Goal: Entertainment & Leisure: Browse casually

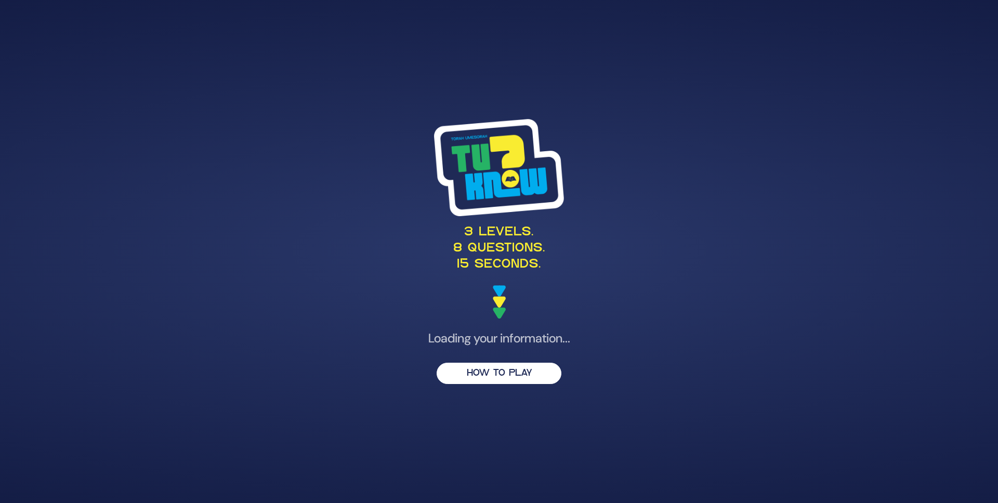
click at [500, 363] on button "HOW TO PLAY" at bounding box center [499, 373] width 125 height 21
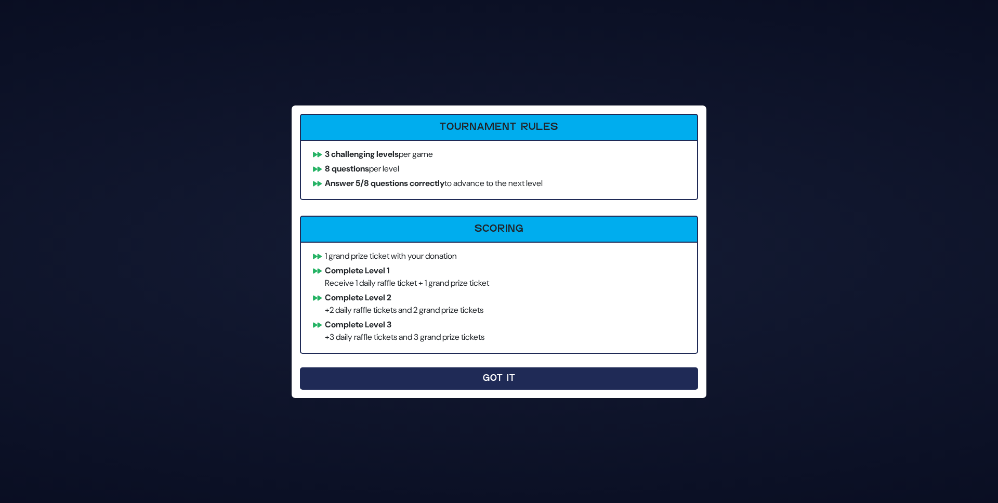
click at [473, 381] on button "Got It" at bounding box center [499, 379] width 398 height 22
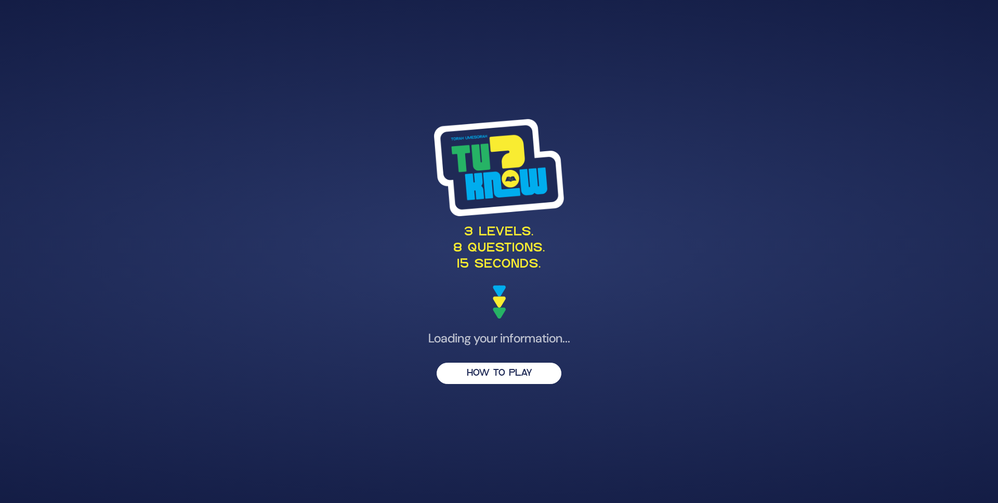
click at [473, 381] on button "HOW TO PLAY" at bounding box center [499, 373] width 125 height 21
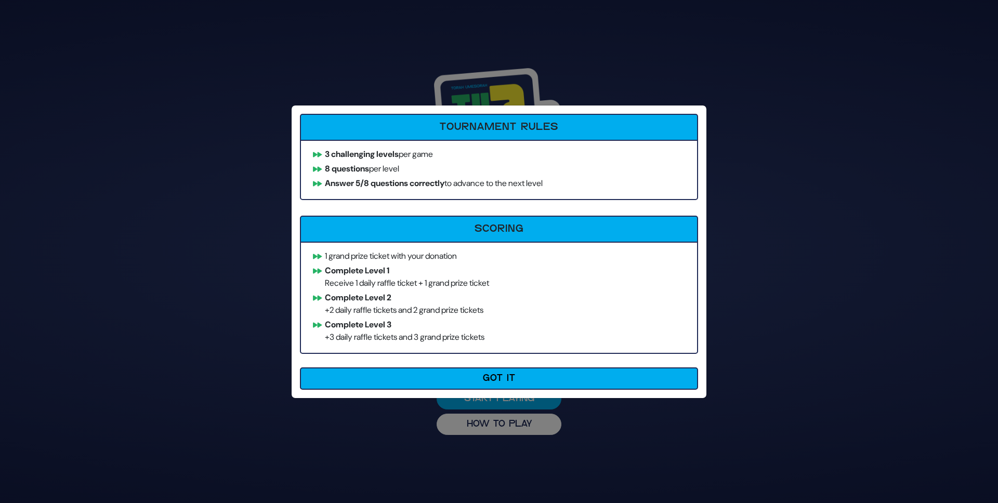
click at [473, 381] on button "Got It" at bounding box center [499, 379] width 398 height 22
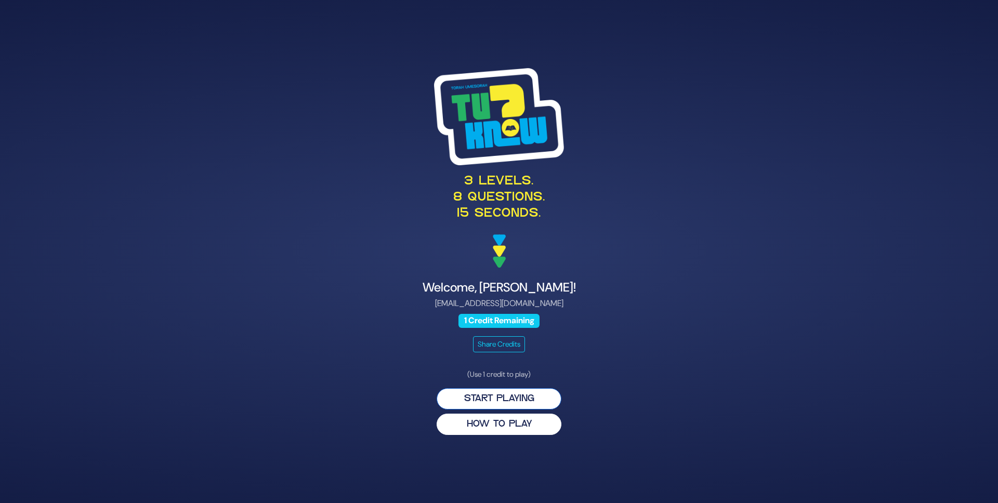
click at [486, 400] on button "Start Playing" at bounding box center [499, 398] width 125 height 21
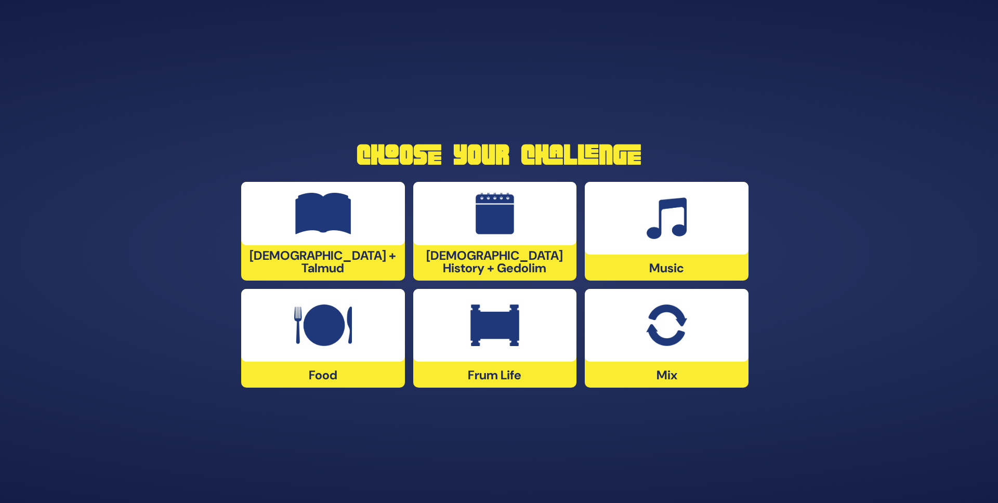
click at [335, 219] on img at bounding box center [323, 214] width 56 height 42
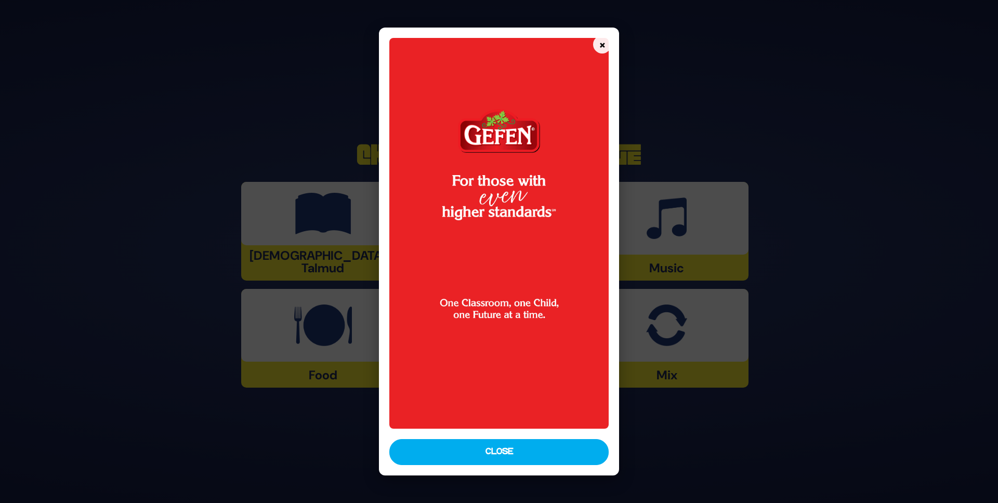
click at [489, 452] on button "Close" at bounding box center [499, 452] width 220 height 26
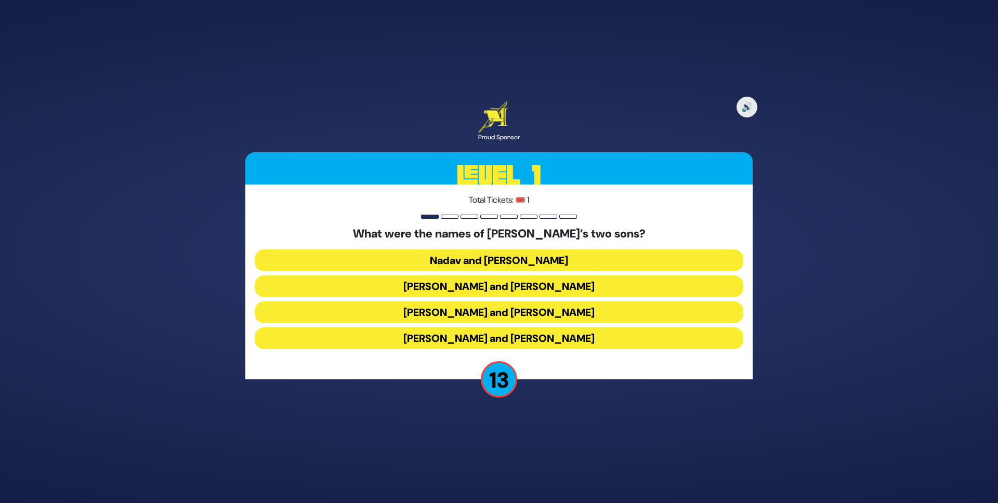
click at [516, 336] on button "Gershom and Eliezer" at bounding box center [499, 339] width 489 height 22
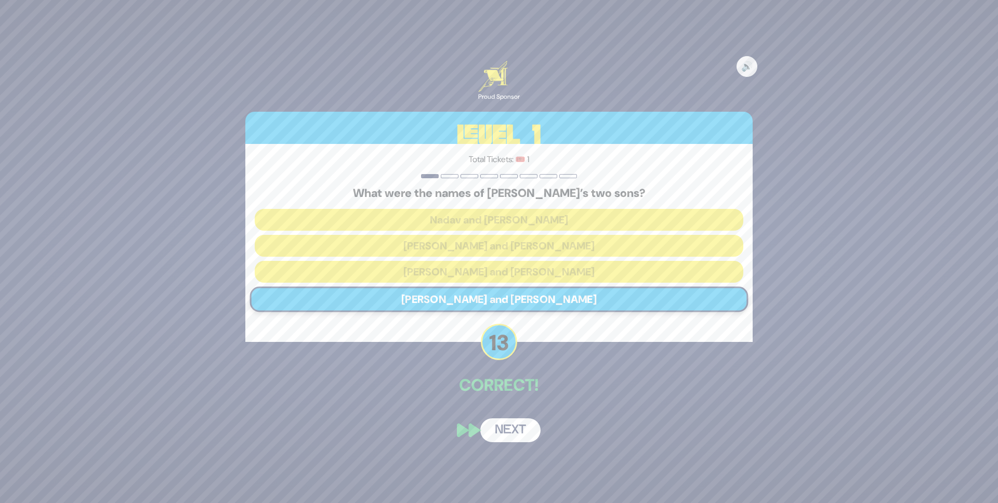
click at [519, 442] on button "Next" at bounding box center [510, 431] width 60 height 24
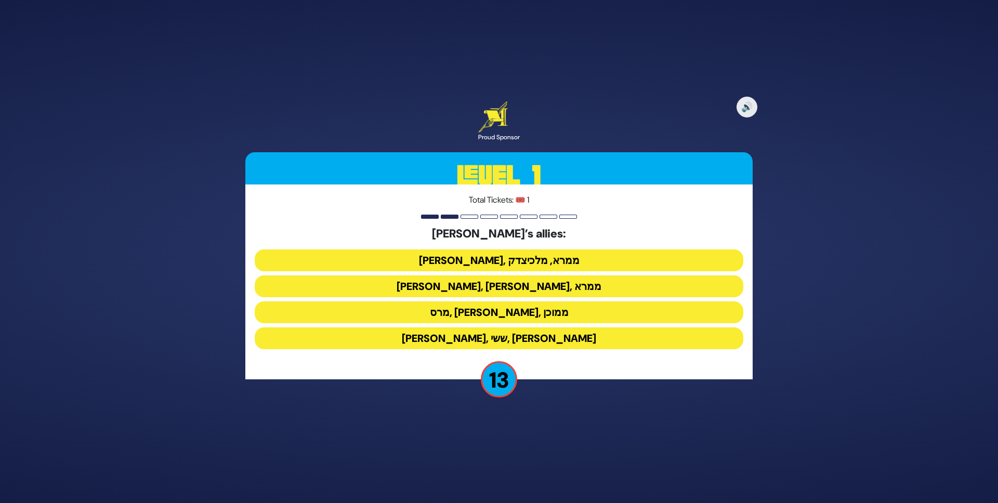
click at [511, 281] on button "ענר, אשכול, ממרא" at bounding box center [499, 287] width 489 height 22
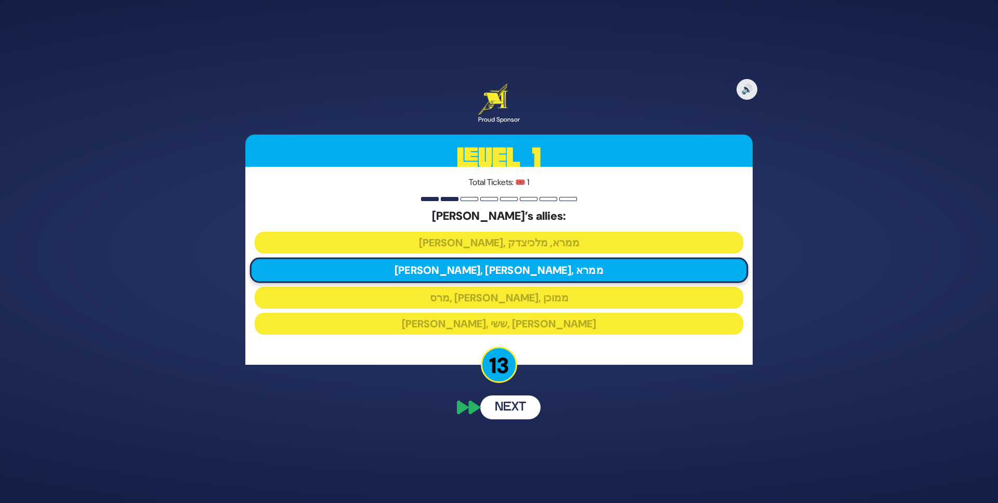
click at [516, 406] on button "Next" at bounding box center [510, 408] width 60 height 24
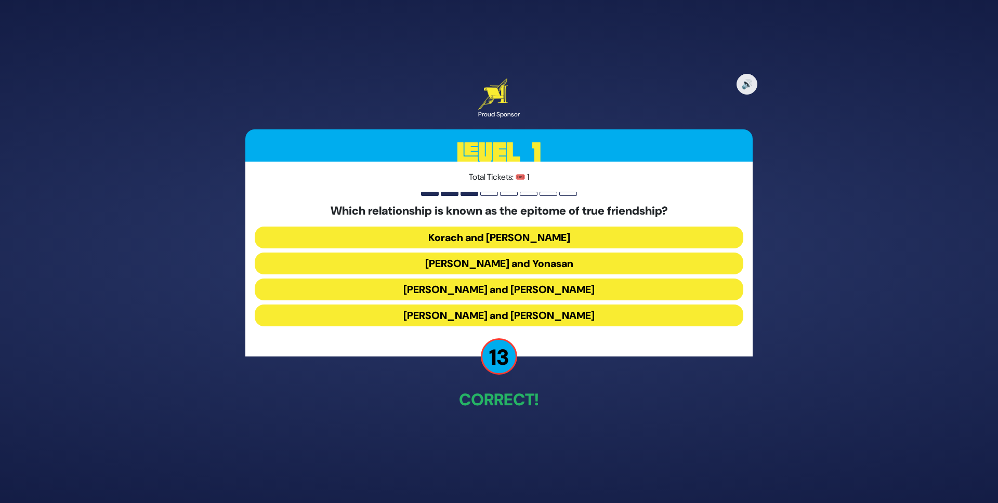
click at [491, 268] on button "Dovid and Yonasan" at bounding box center [499, 264] width 489 height 22
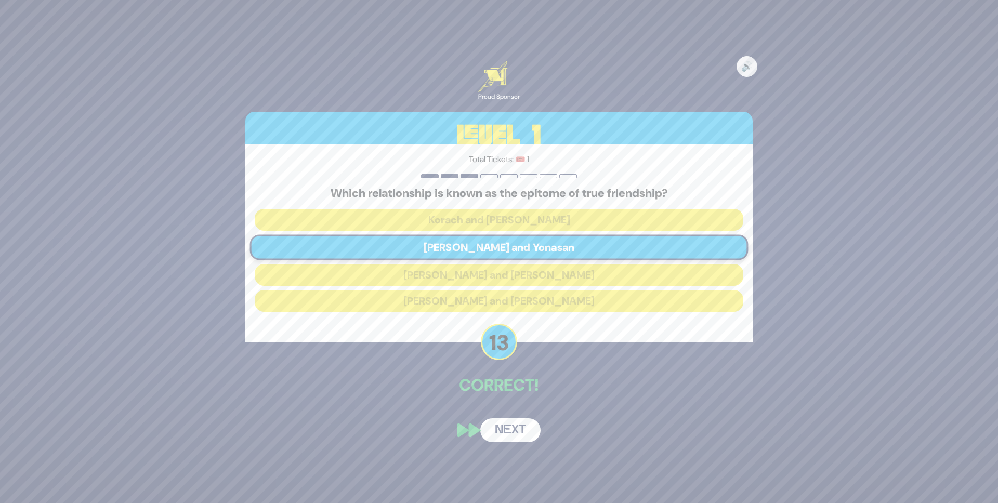
click at [523, 428] on button "Next" at bounding box center [510, 431] width 60 height 24
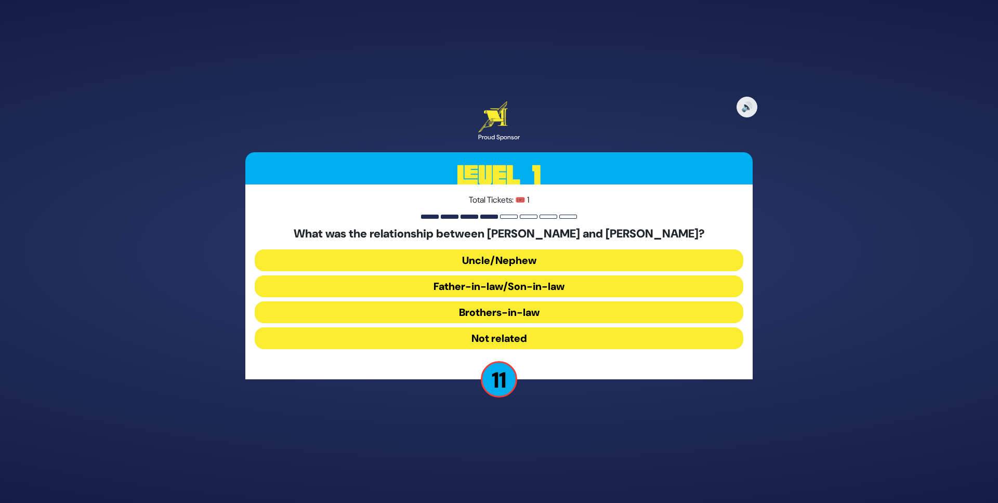
click at [478, 265] on button "Uncle/Nephew" at bounding box center [499, 261] width 489 height 22
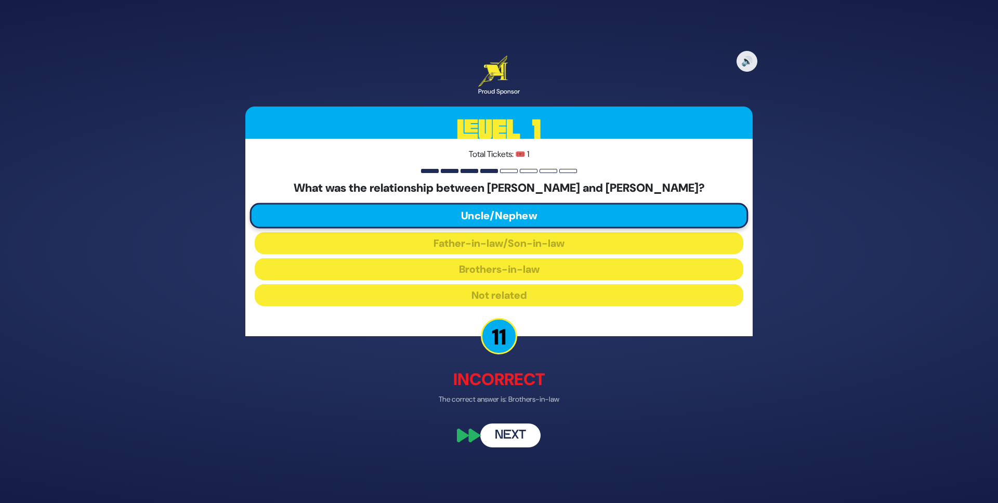
click at [521, 433] on button "Next" at bounding box center [510, 436] width 60 height 24
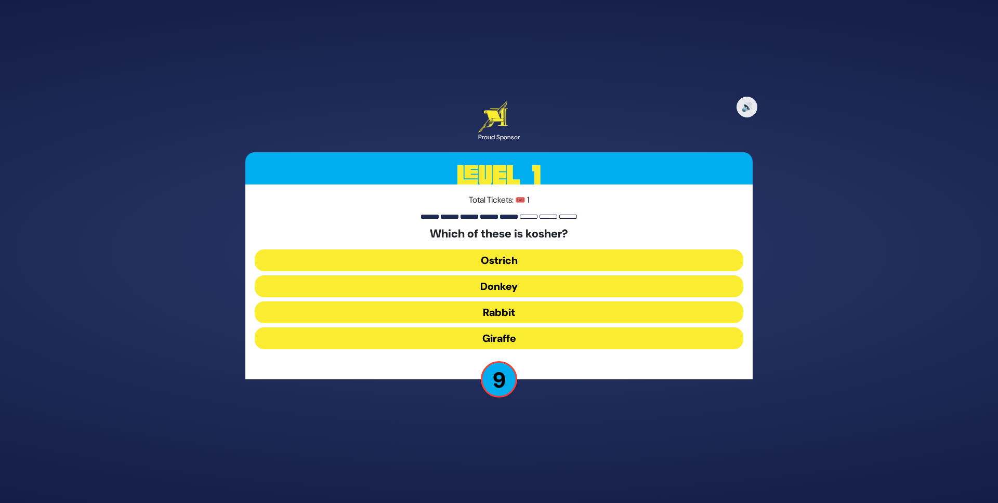
click at [508, 337] on button "Giraffe" at bounding box center [499, 339] width 489 height 22
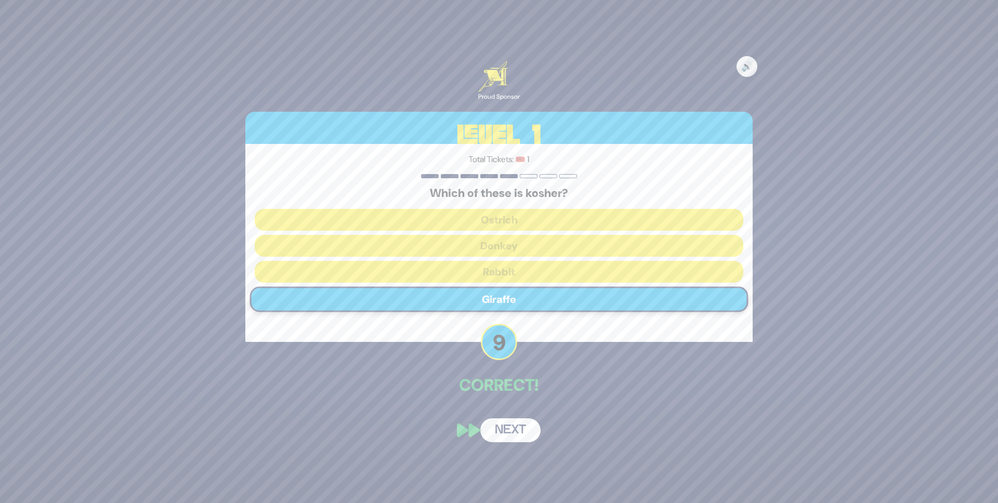
click at [516, 410] on div "🔊 Proud Sponsor Level 1 Total Tickets: 🎟️ 1 Which of these is kosher? Ostrich D…" at bounding box center [499, 251] width 532 height 406
click at [517, 426] on button "Next" at bounding box center [510, 431] width 60 height 24
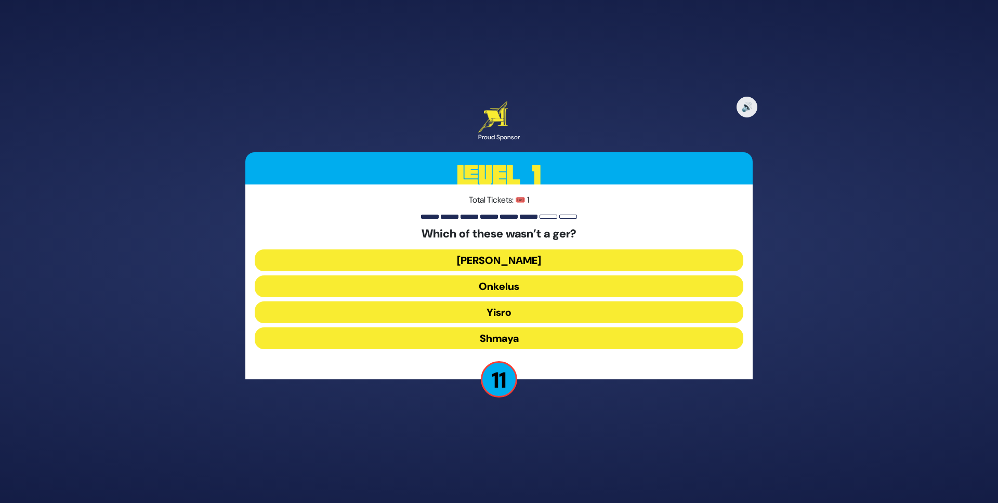
click at [487, 255] on button "Ovadia" at bounding box center [499, 261] width 489 height 22
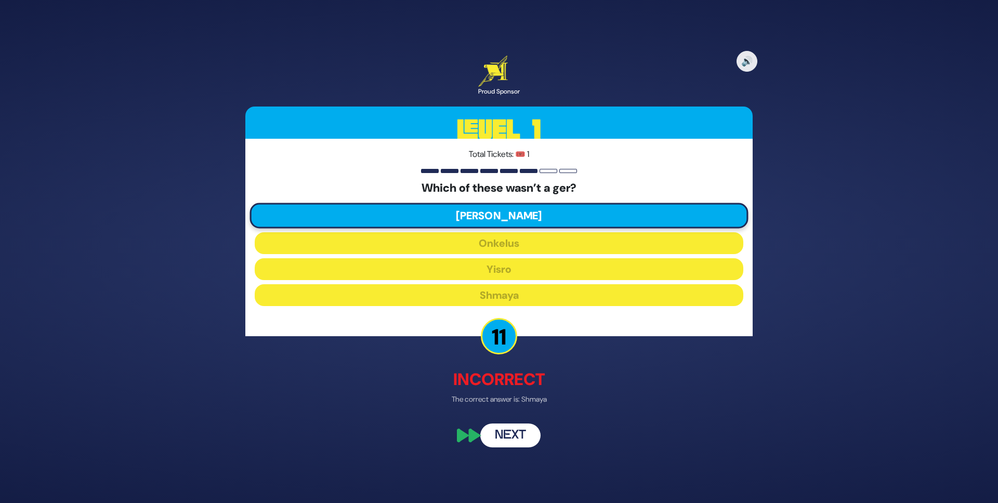
click at [512, 434] on button "Next" at bounding box center [510, 436] width 60 height 24
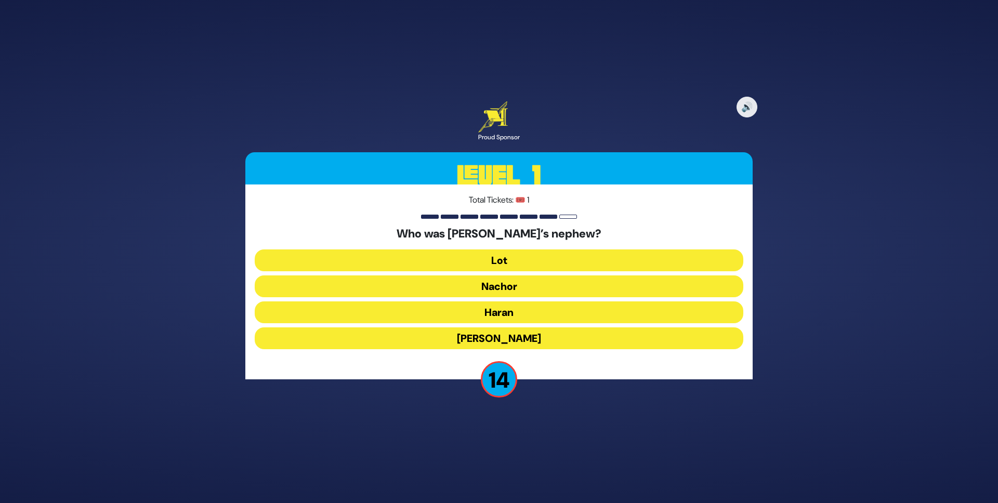
click at [515, 265] on button "Lot" at bounding box center [499, 261] width 489 height 22
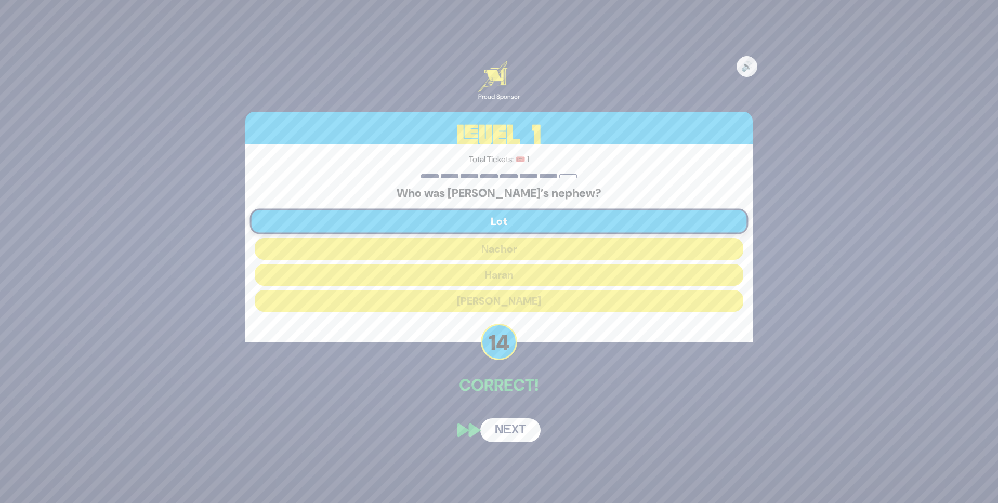
click at [525, 429] on button "Next" at bounding box center [510, 431] width 60 height 24
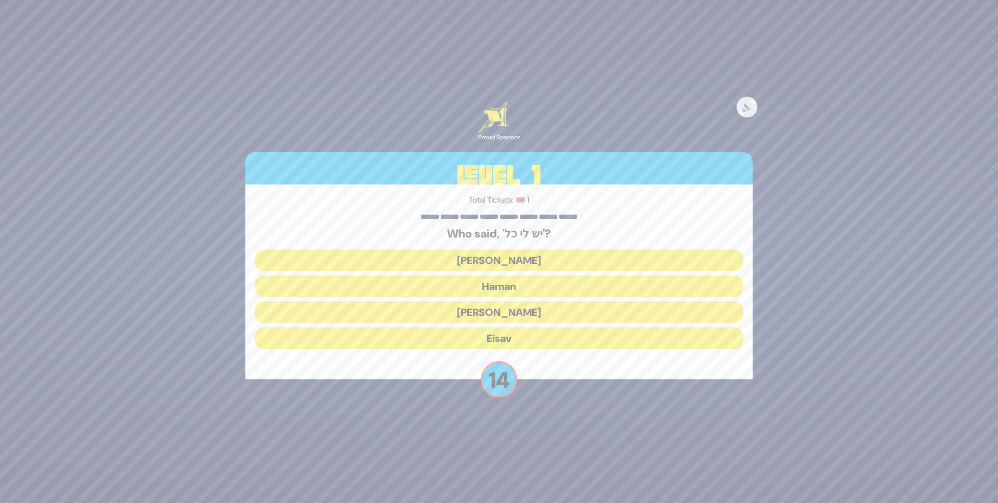
click at [497, 262] on button "Yaakov Avinu" at bounding box center [499, 261] width 489 height 22
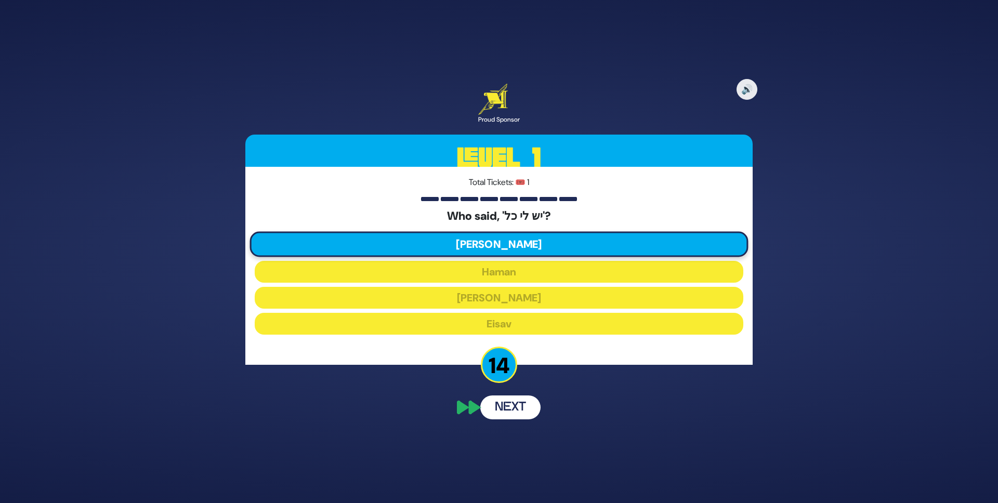
click at [526, 413] on button "Next" at bounding box center [510, 408] width 60 height 24
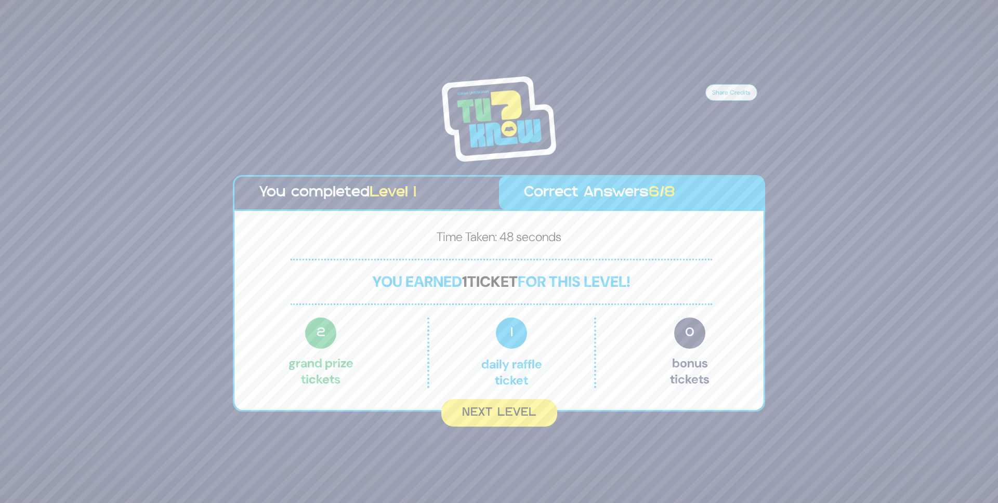
click at [526, 413] on button "Next Level" at bounding box center [499, 413] width 116 height 28
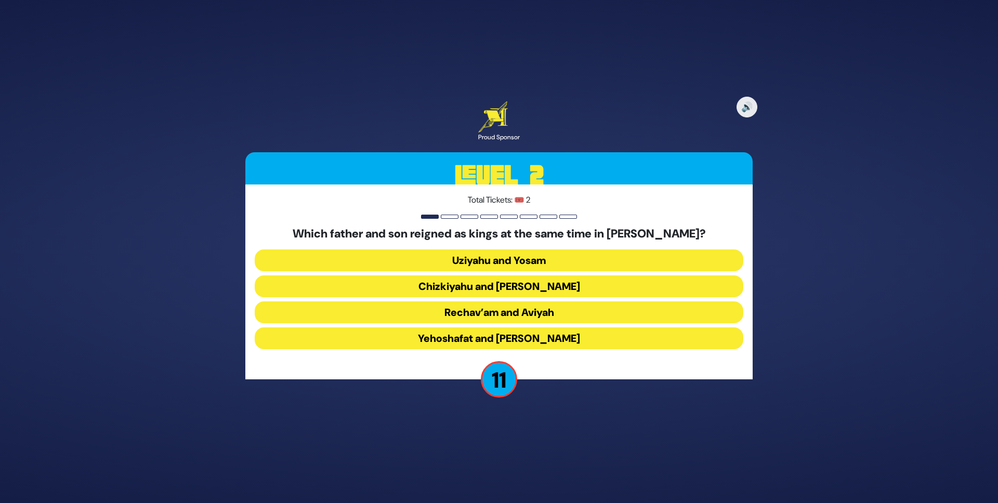
click at [522, 261] on button "Uziyahu and Yosam" at bounding box center [499, 261] width 489 height 22
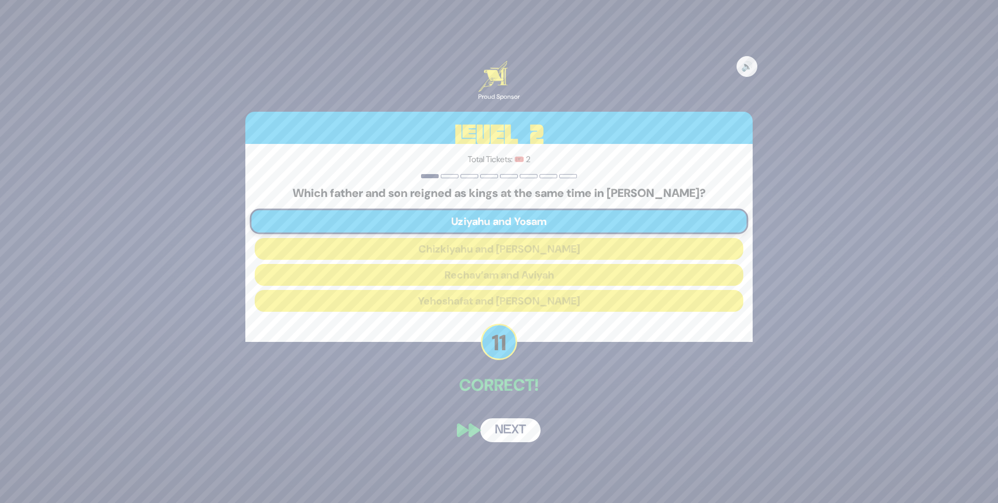
click at [502, 434] on button "Next" at bounding box center [510, 431] width 60 height 24
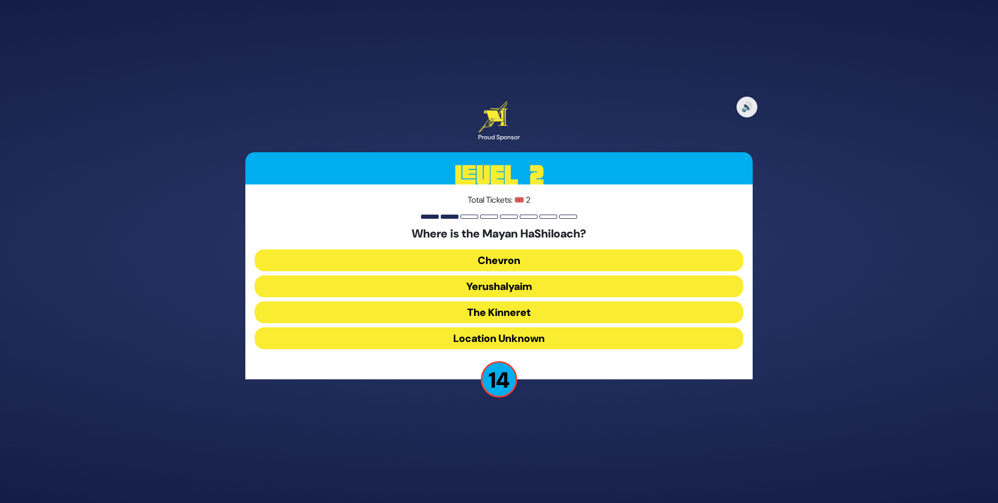
click at [505, 286] on button "Yerushalyaim" at bounding box center [499, 287] width 489 height 22
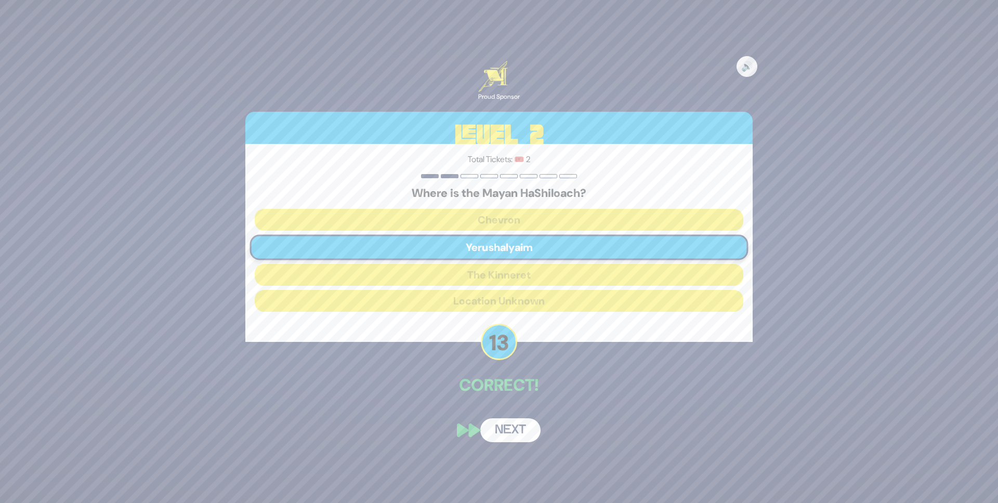
click at [509, 423] on button "Next" at bounding box center [510, 431] width 60 height 24
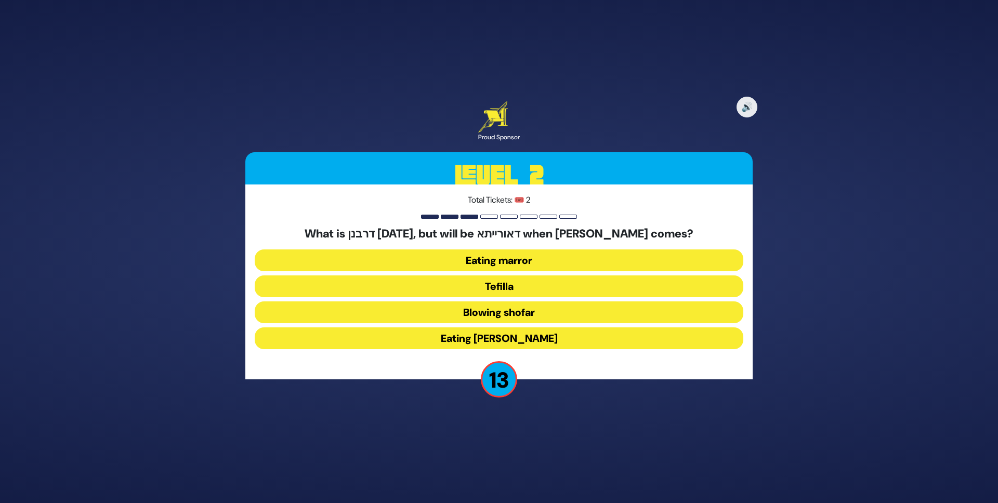
click at [526, 261] on button "Eating marror" at bounding box center [499, 261] width 489 height 22
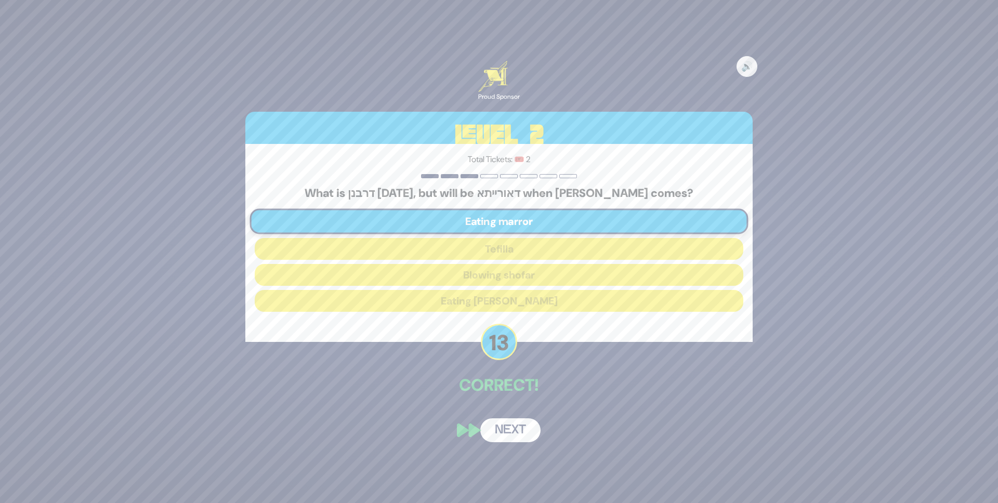
click at [524, 426] on button "Next" at bounding box center [510, 431] width 60 height 24
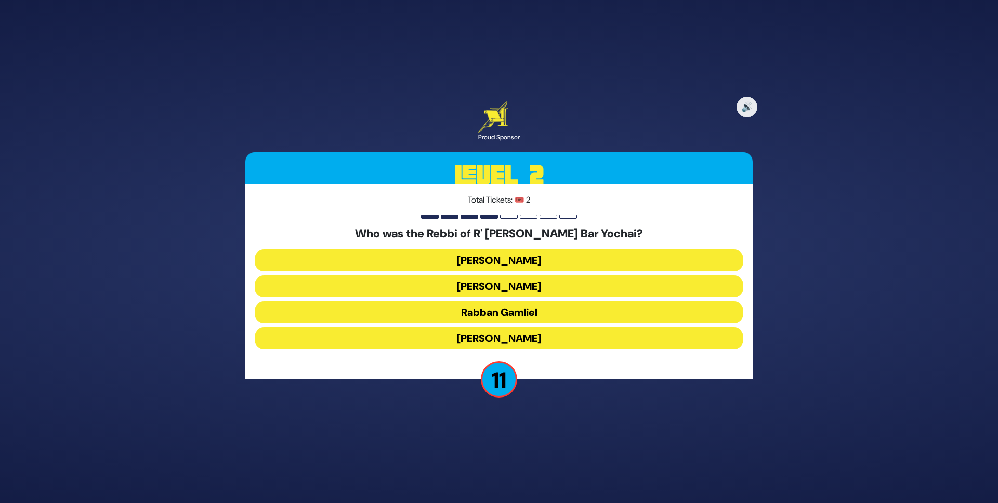
click at [508, 336] on button "Rabbi Akiva" at bounding box center [499, 339] width 489 height 22
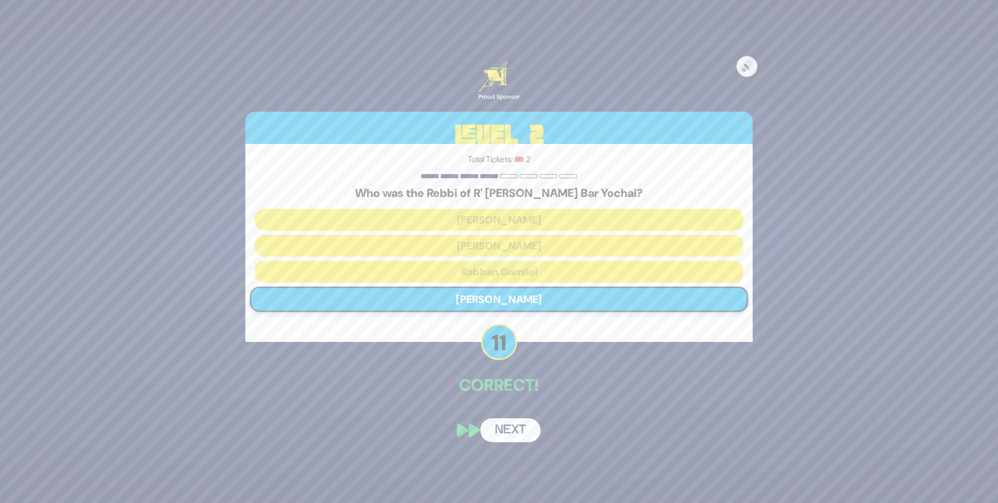
click at [516, 437] on button "Next" at bounding box center [510, 431] width 60 height 24
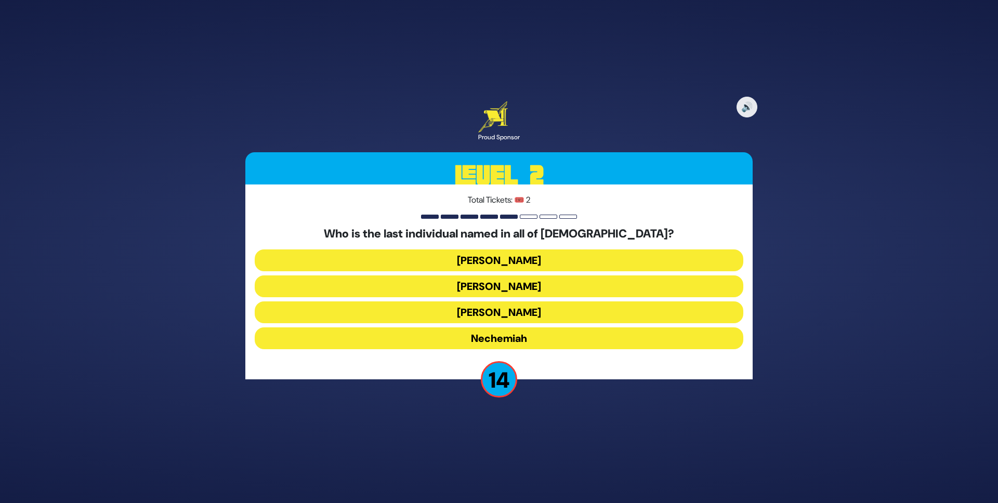
click at [491, 282] on button "Koresh" at bounding box center [499, 287] width 489 height 22
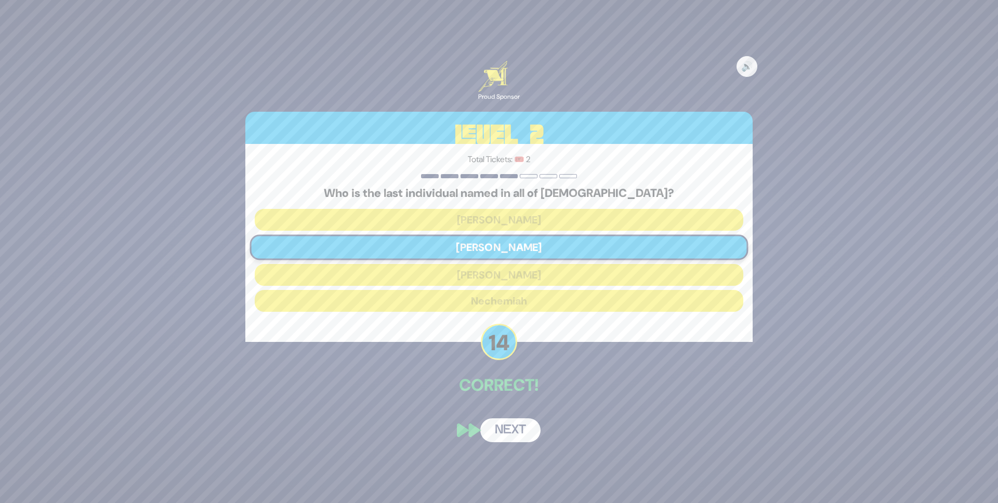
click at [509, 427] on button "Next" at bounding box center [510, 431] width 60 height 24
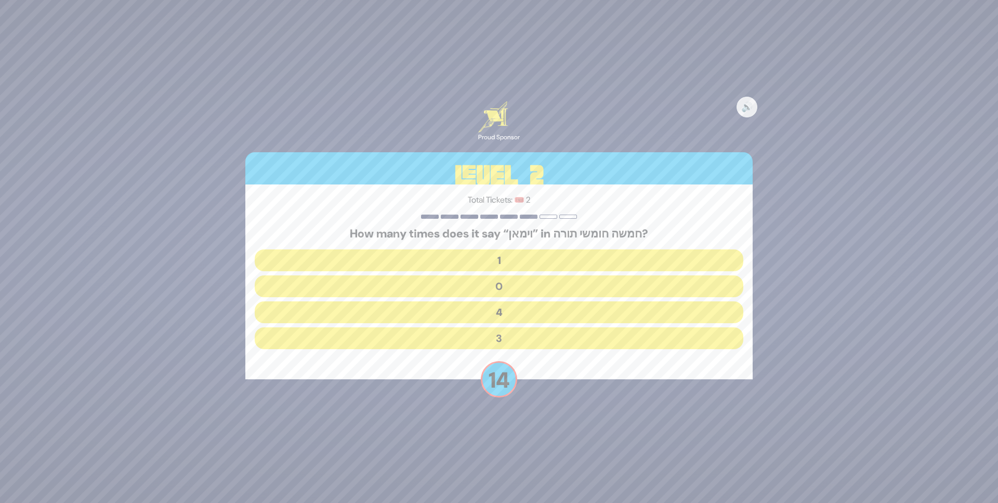
click at [519, 314] on button "4" at bounding box center [499, 313] width 489 height 22
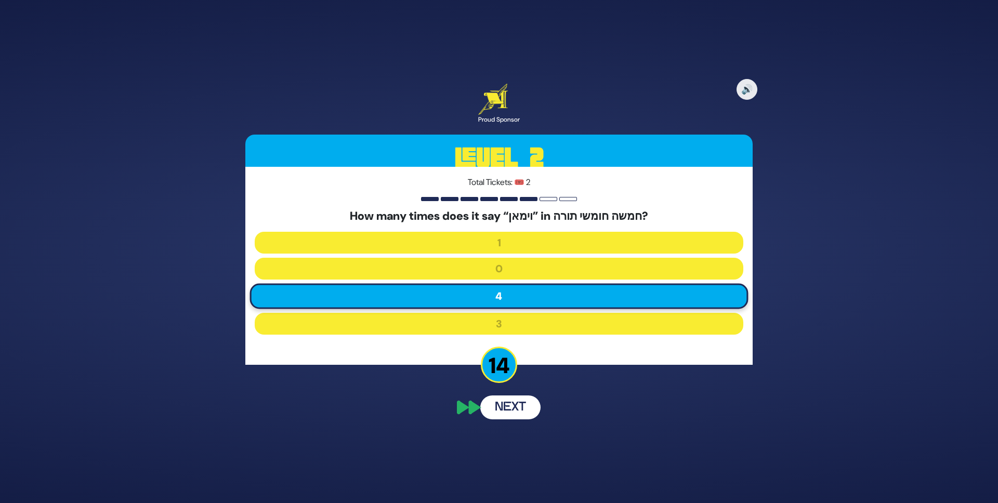
click at [517, 411] on div "🔊 Proud Sponsor Level 2 Total Tickets: 🎟️ 2 How many times does it say “וימאן” …" at bounding box center [499, 251] width 532 height 360
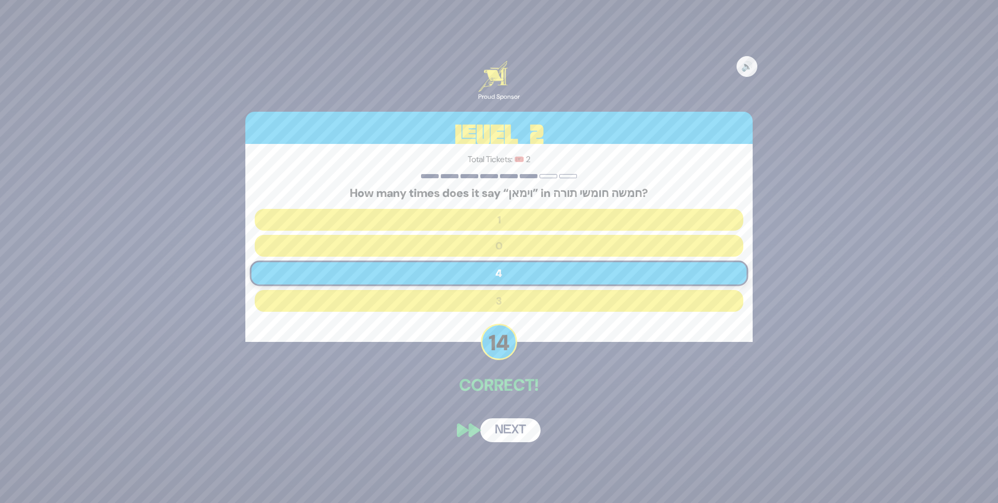
click at [516, 425] on button "Next" at bounding box center [510, 431] width 60 height 24
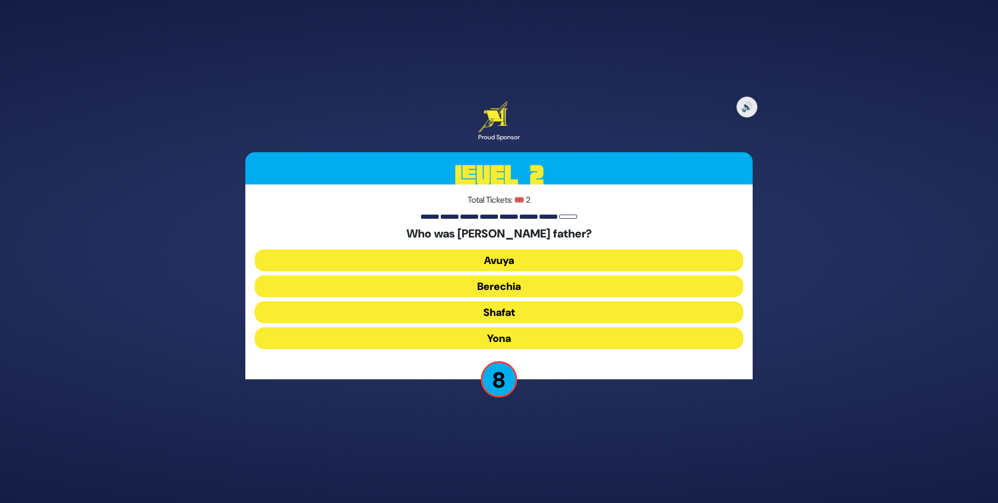
click at [497, 290] on button "Berechia" at bounding box center [499, 287] width 489 height 22
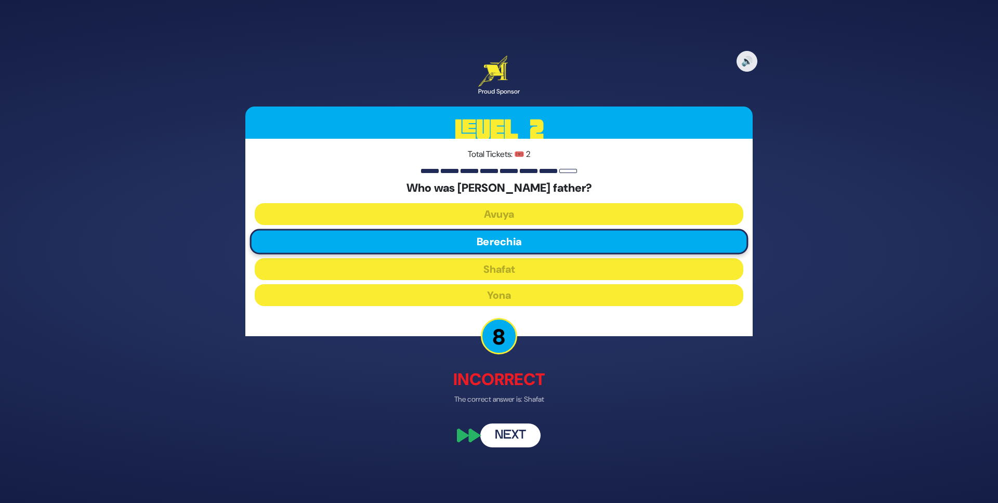
click at [516, 438] on button "Next" at bounding box center [510, 436] width 60 height 24
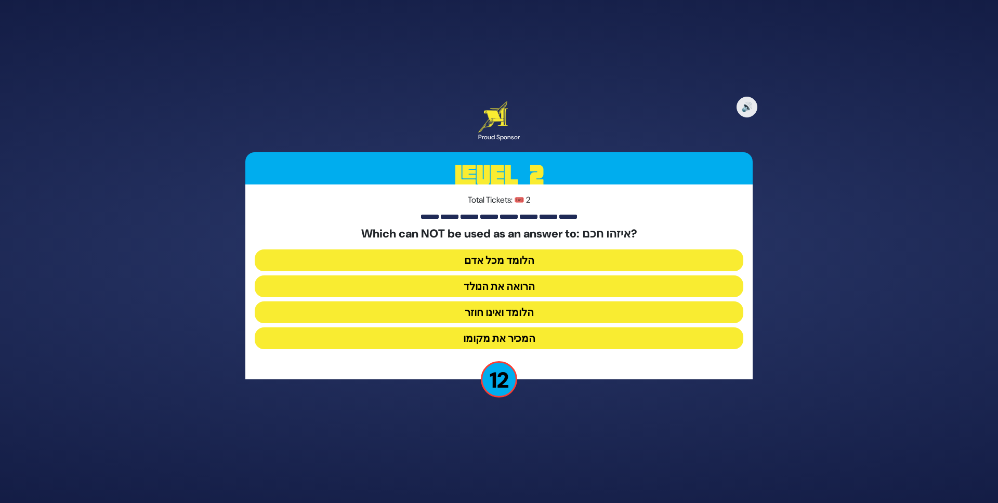
click at [501, 316] on button "הלומד ואינו חוזר" at bounding box center [499, 313] width 489 height 22
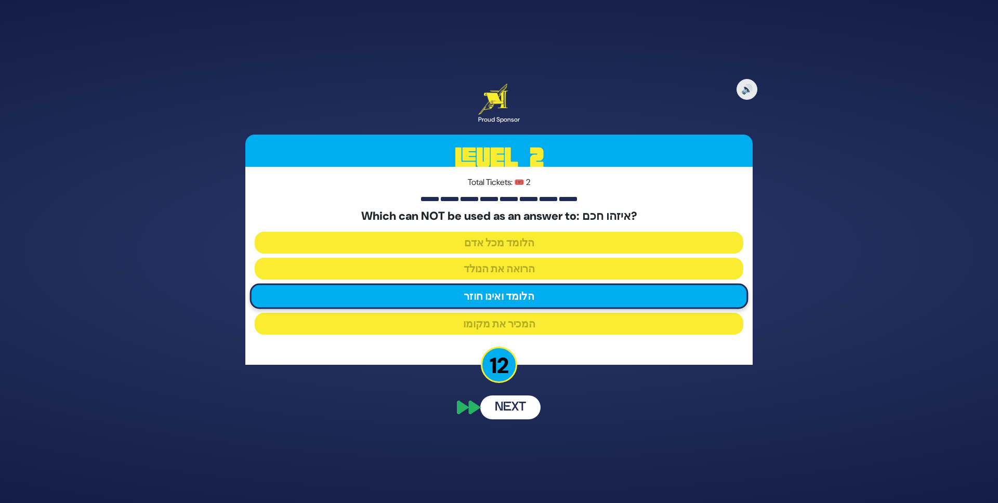
click at [513, 405] on button "Next" at bounding box center [510, 408] width 60 height 24
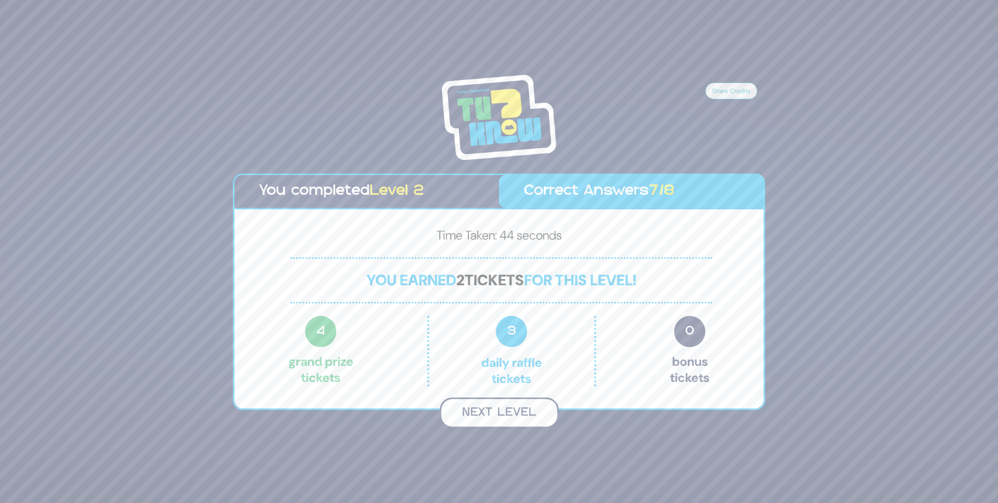
click at [511, 418] on button "Next Level" at bounding box center [499, 413] width 119 height 31
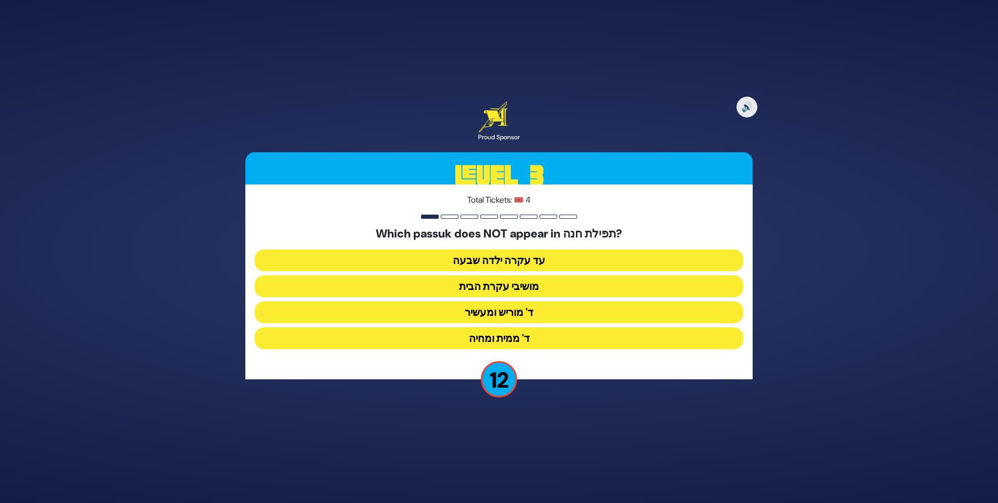
click at [498, 283] on button "מושיבי עקרת הבית" at bounding box center [499, 287] width 489 height 22
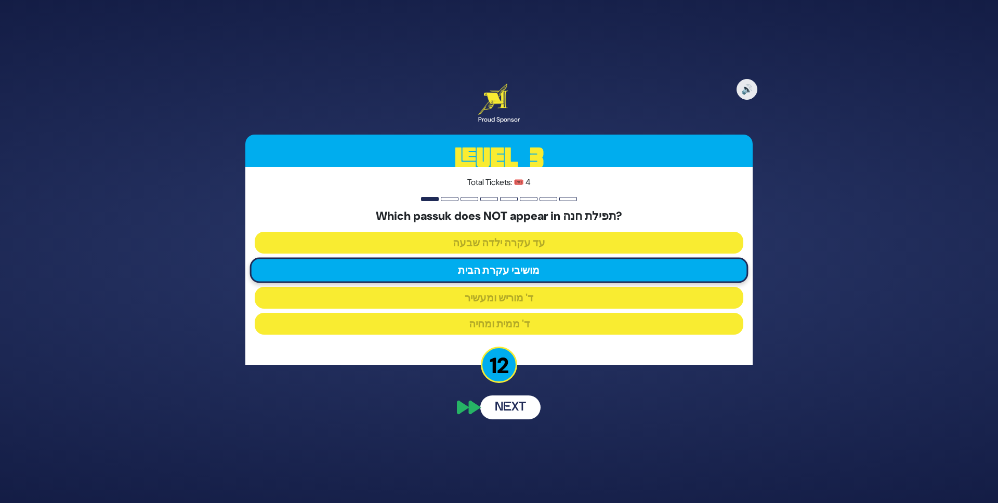
click at [509, 411] on div "🔊 Proud Sponsor Level 3 Total Tickets: 🎟️ 4 Which passuk does NOT appear in תפי…" at bounding box center [499, 251] width 532 height 360
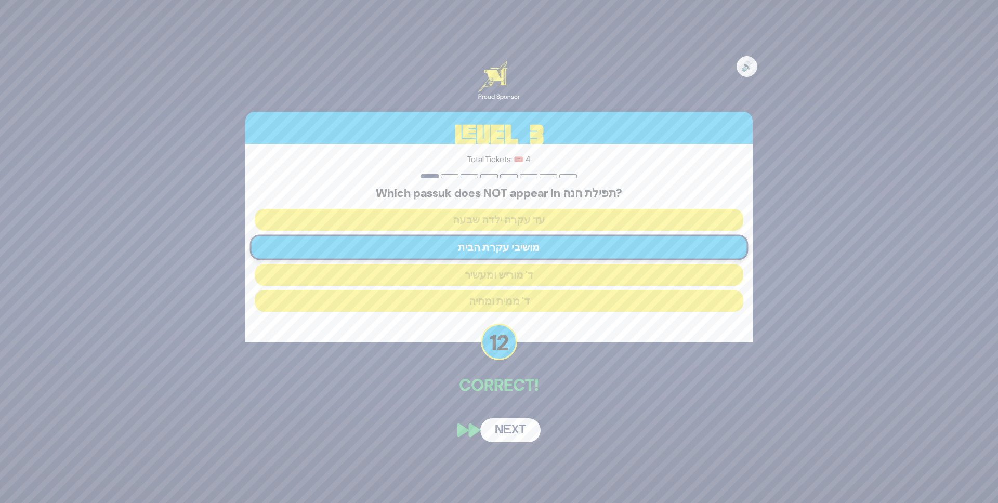
click at [511, 424] on button "Next" at bounding box center [510, 431] width 60 height 24
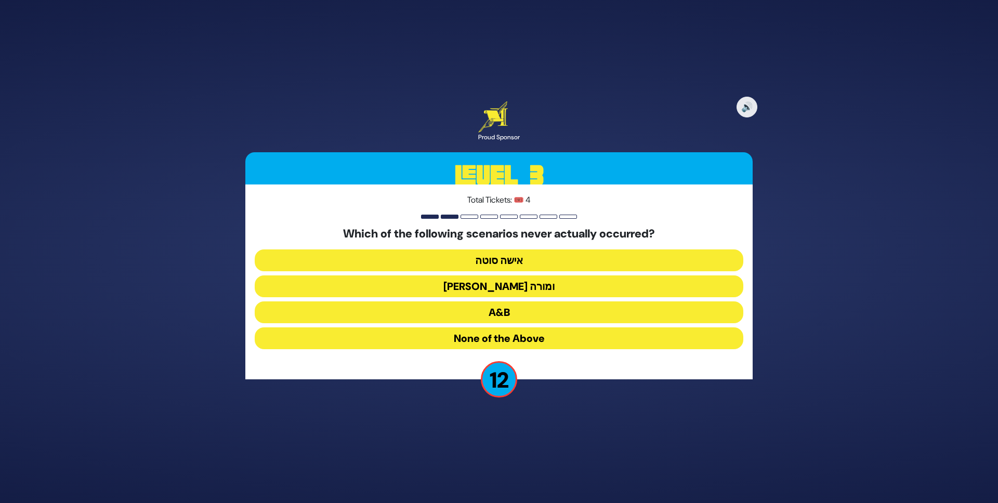
click at [513, 291] on button "בן סורר ומורה" at bounding box center [499, 287] width 489 height 22
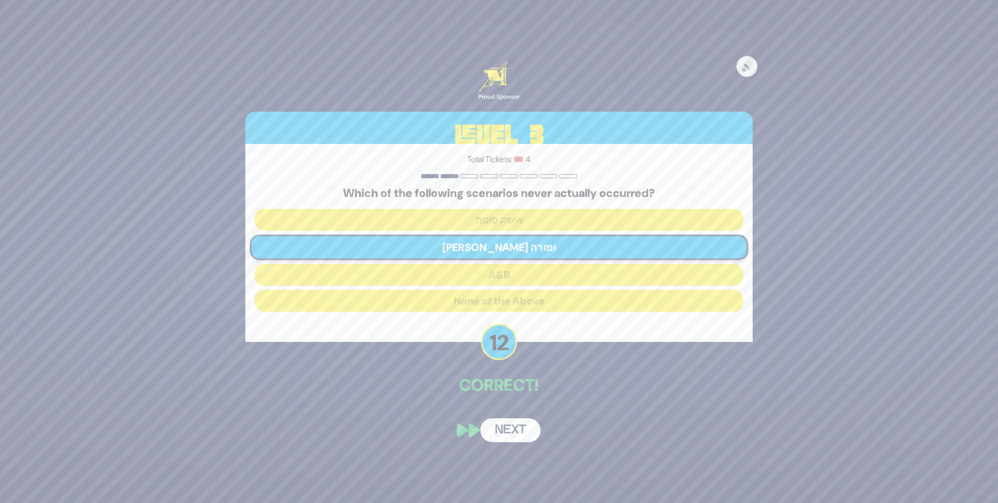
click at [517, 433] on button "Next" at bounding box center [510, 431] width 60 height 24
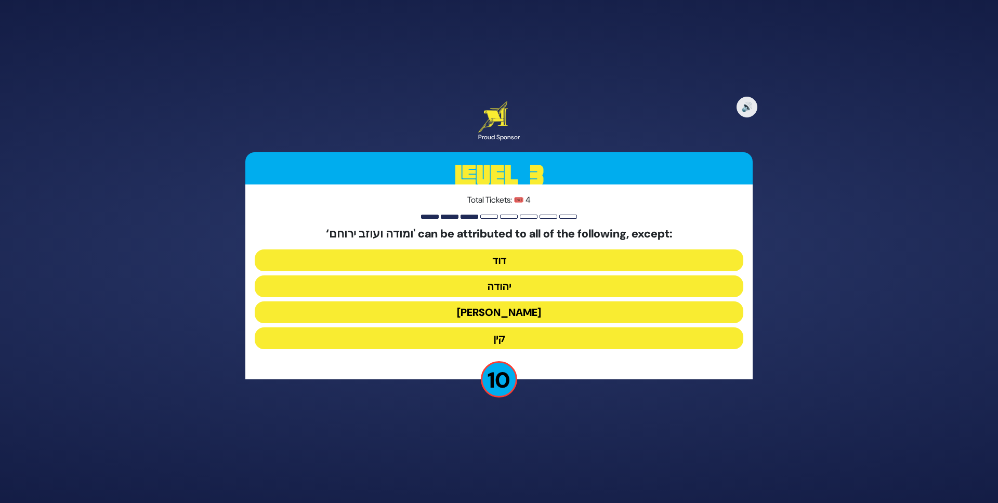
click at [498, 338] on button "קין" at bounding box center [499, 339] width 489 height 22
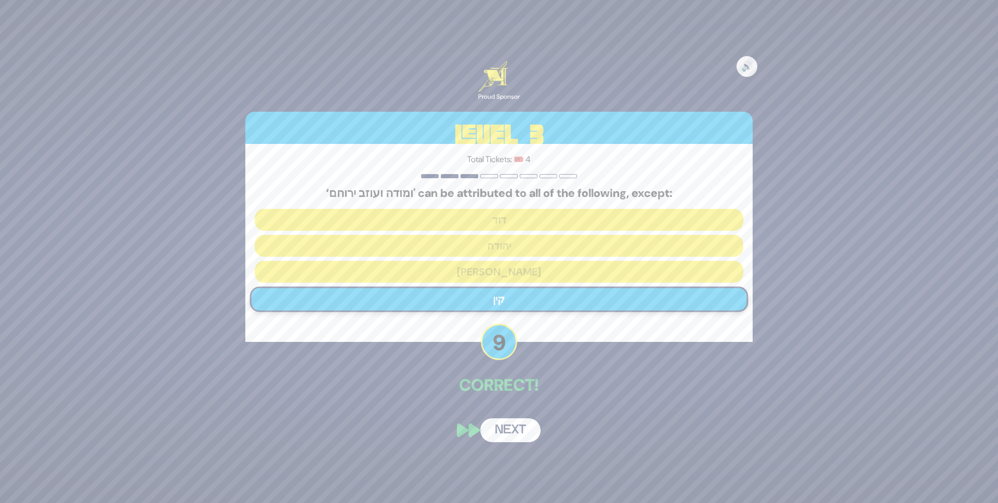
click at [505, 423] on button "Next" at bounding box center [510, 431] width 60 height 24
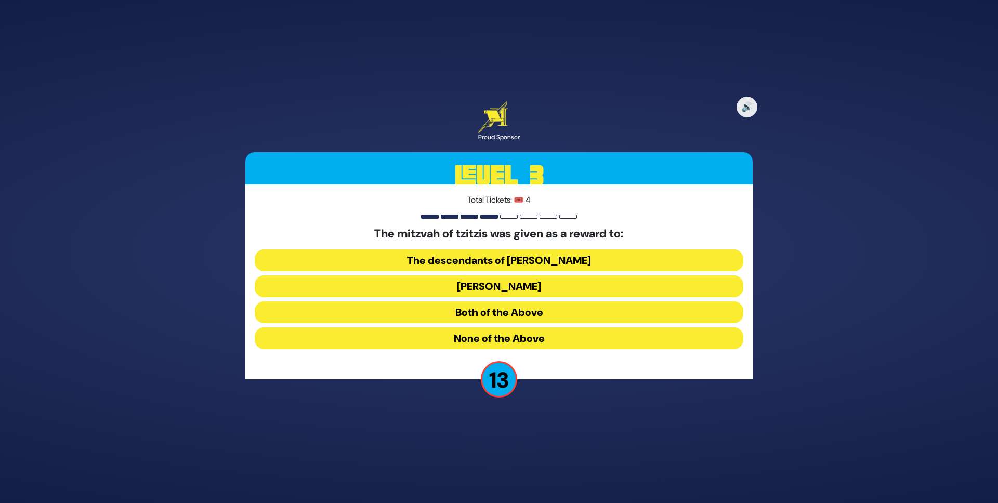
click at [519, 315] on button "Both of the Above" at bounding box center [499, 313] width 489 height 22
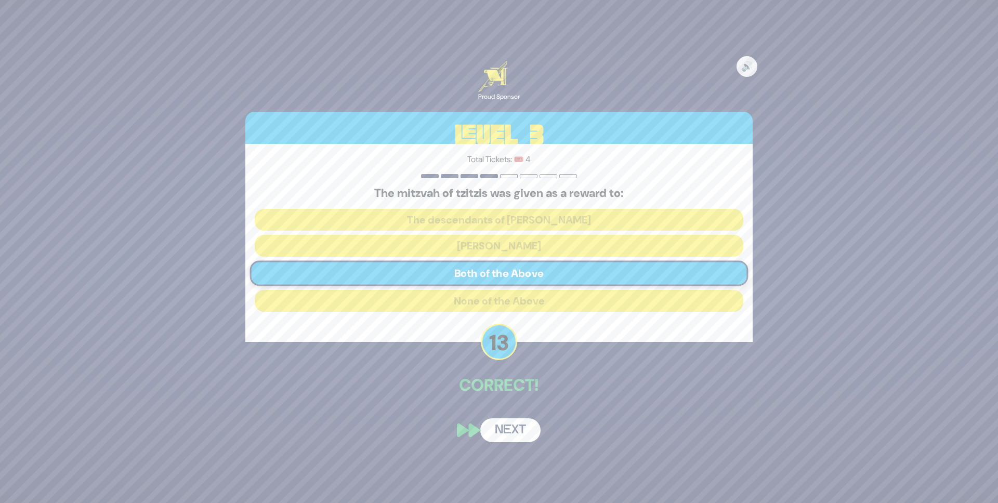
click at [516, 425] on button "Next" at bounding box center [510, 431] width 60 height 24
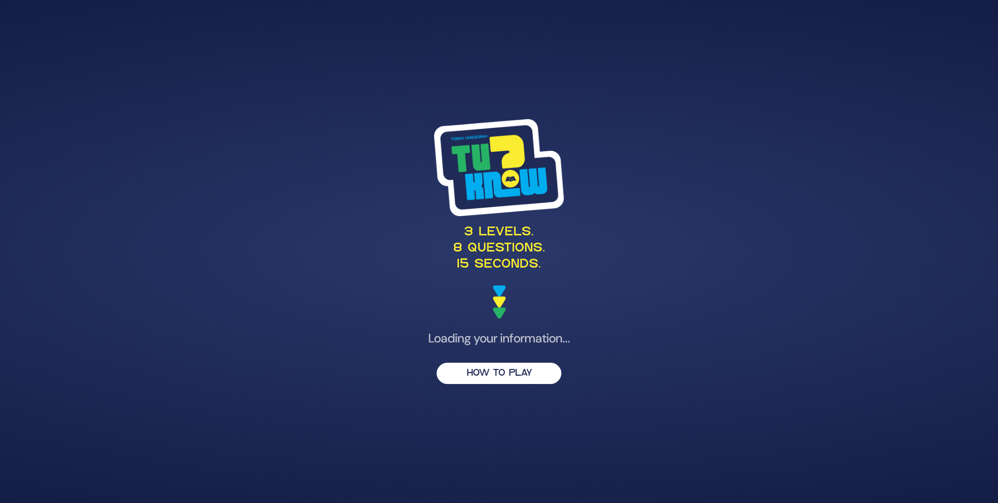
click at [511, 353] on div "3 levels. 8 questions. 15 seconds. Loading your information... HOW TO PLAY" at bounding box center [499, 252] width 532 height 290
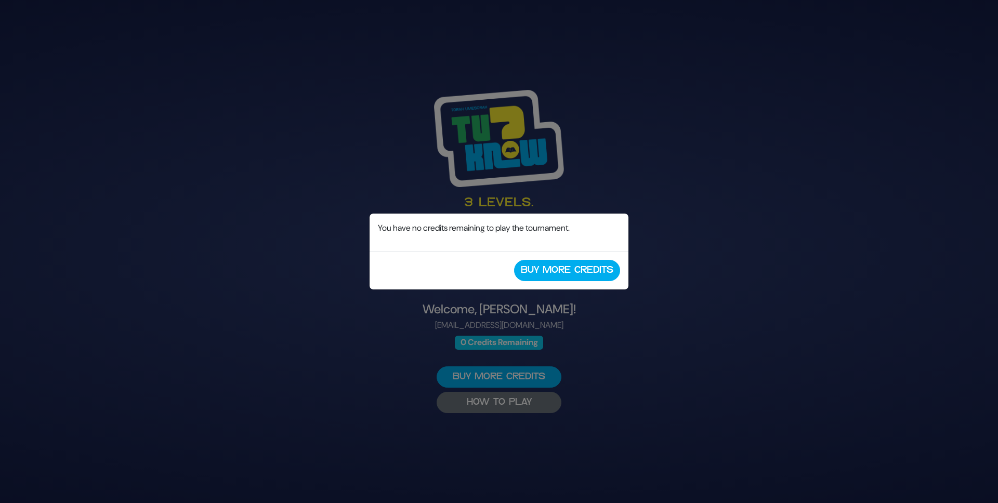
click at [507, 382] on div "No Credits Remaining You have no credits remaining to play the tournament. Buy …" at bounding box center [499, 251] width 998 height 503
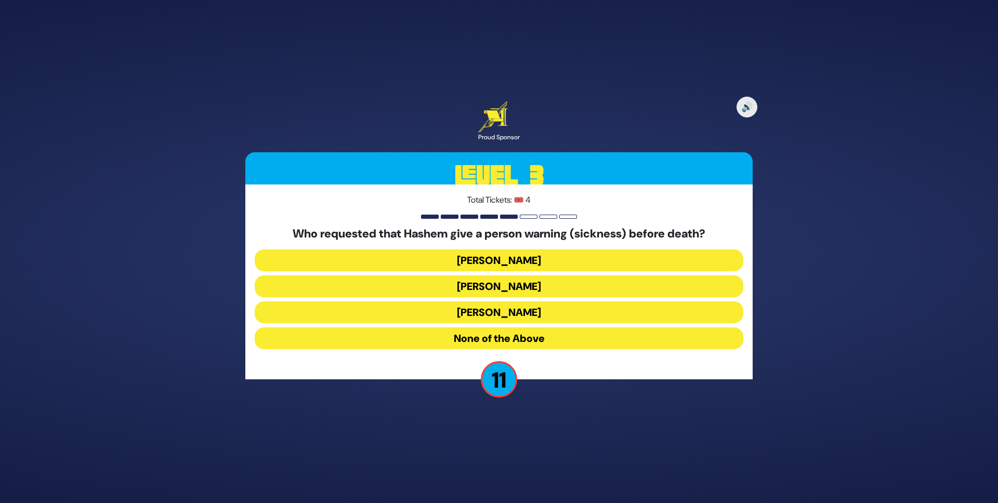
click at [499, 312] on button "[PERSON_NAME]" at bounding box center [499, 313] width 489 height 22
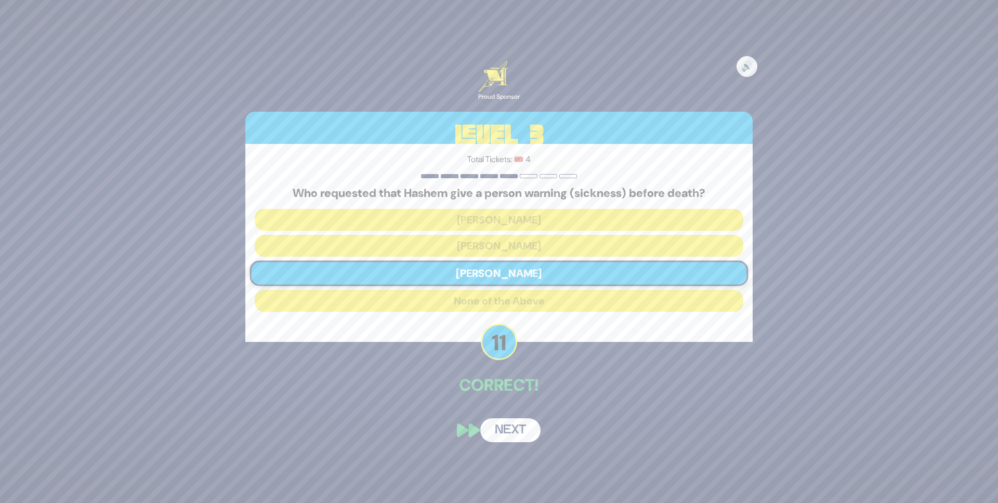
click at [498, 433] on button "Next" at bounding box center [510, 431] width 60 height 24
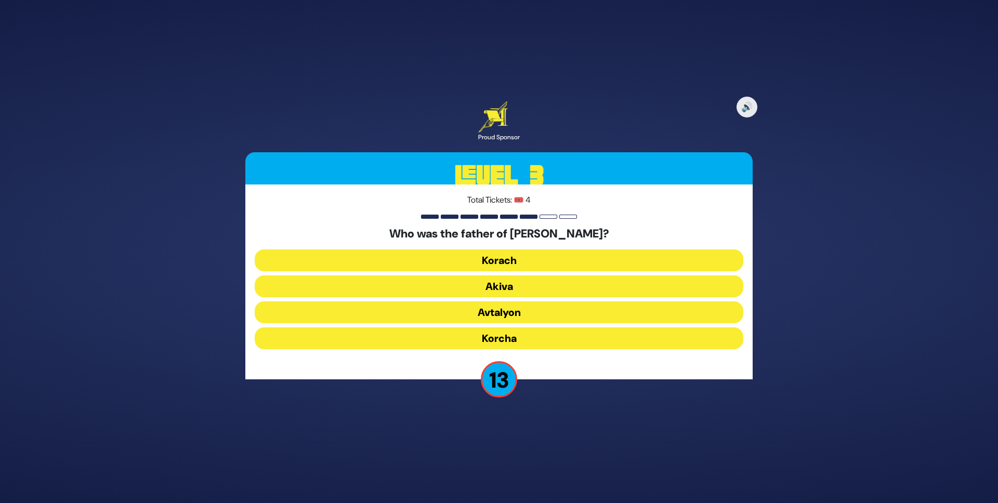
click at [491, 290] on button "Akiva" at bounding box center [499, 287] width 489 height 22
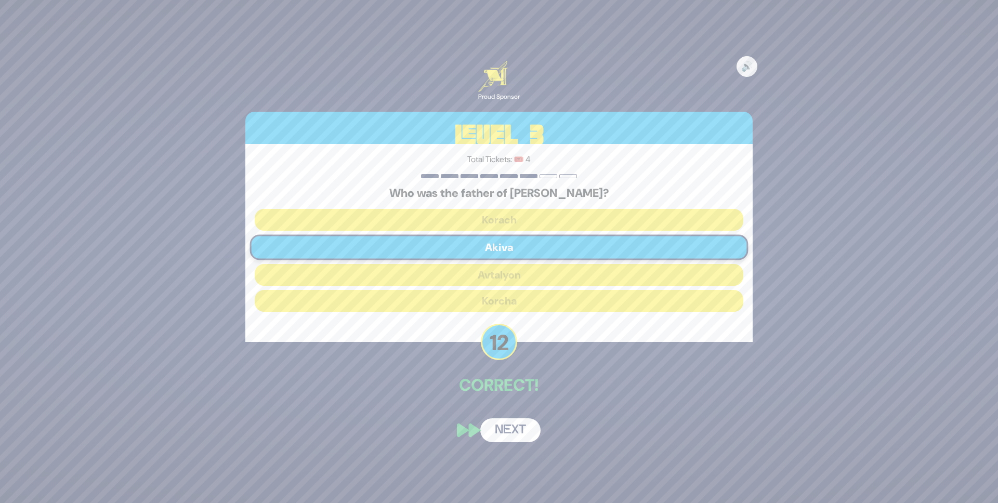
click at [505, 426] on button "Next" at bounding box center [510, 431] width 60 height 24
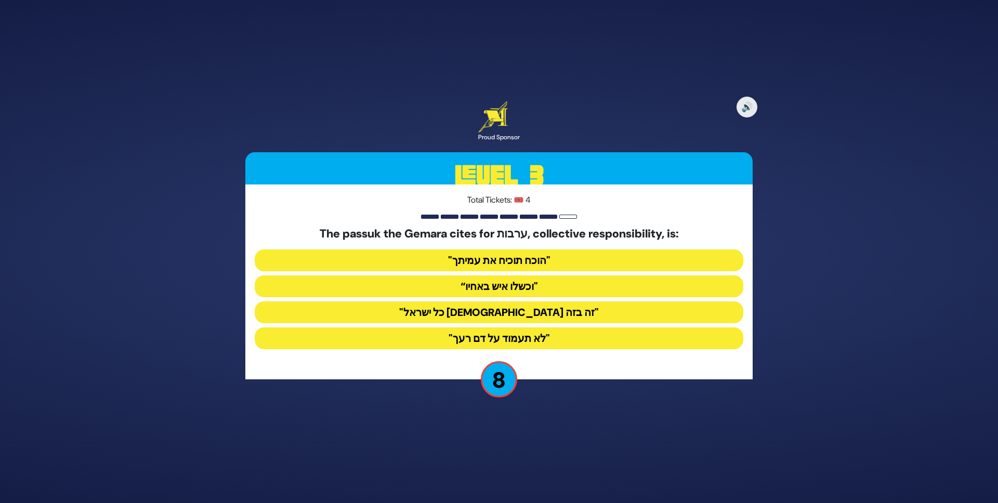
click at [512, 254] on button ""הוכח תוכיח את עמיתך"" at bounding box center [499, 261] width 489 height 22
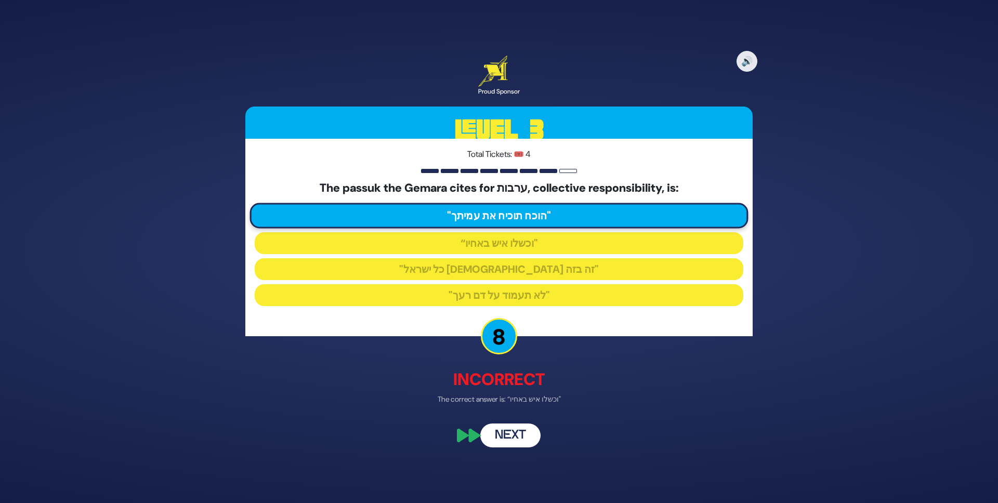
click at [503, 433] on button "Next" at bounding box center [510, 436] width 60 height 24
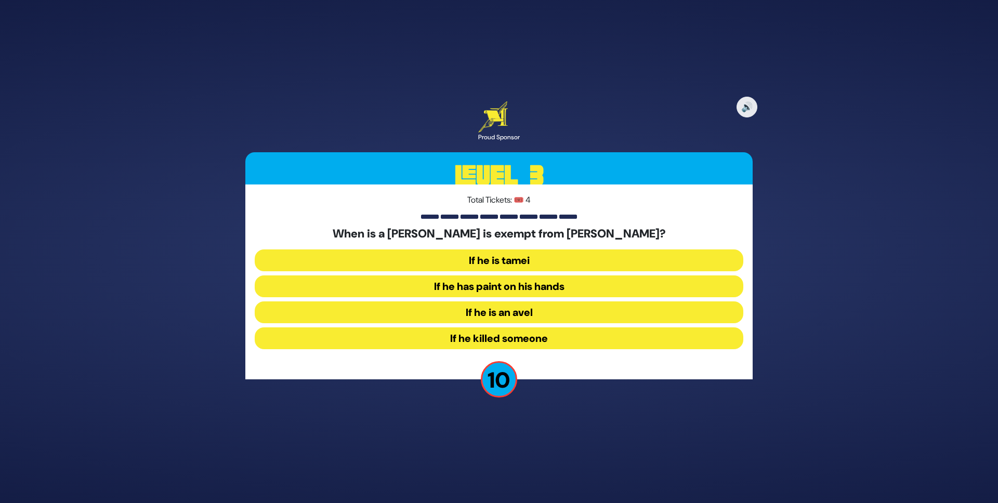
click at [491, 286] on button "If he has paint on his hands" at bounding box center [499, 287] width 489 height 22
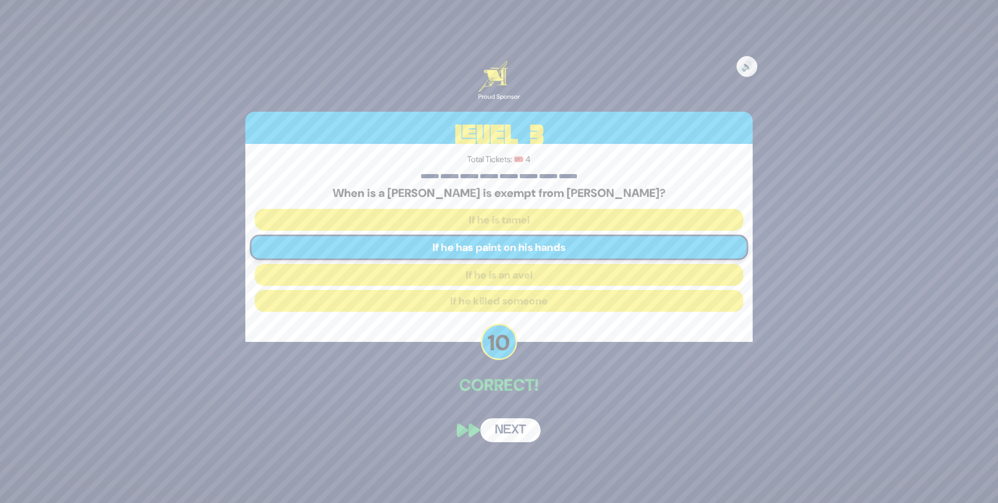
click at [512, 430] on button "Next" at bounding box center [510, 431] width 60 height 24
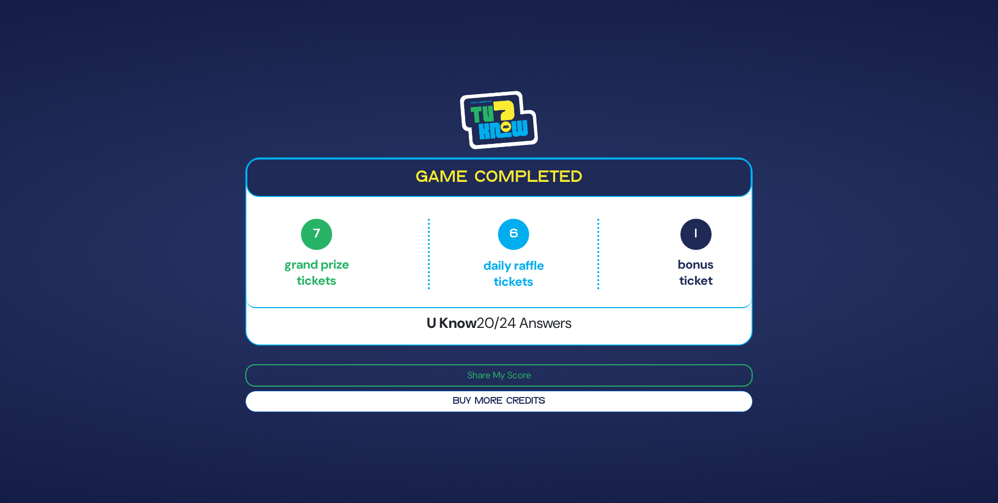
click at [441, 399] on button "Buy More Credits" at bounding box center [499, 401] width 508 height 21
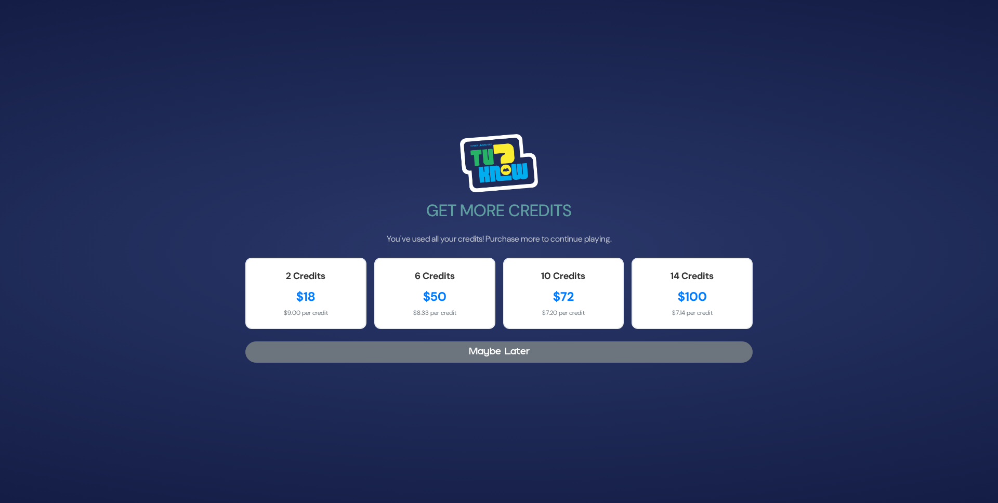
click at [500, 355] on button "Maybe Later" at bounding box center [499, 352] width 508 height 21
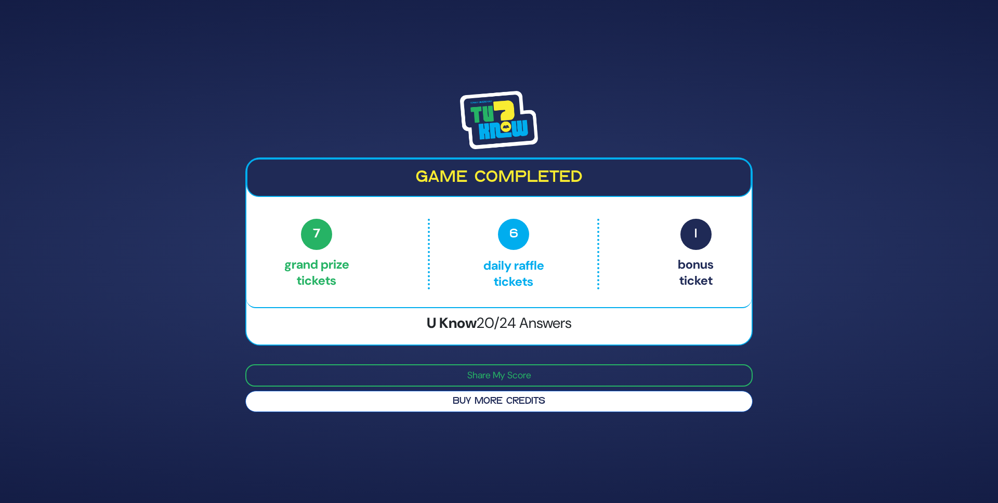
click at [483, 408] on button "Buy More Credits" at bounding box center [499, 401] width 508 height 21
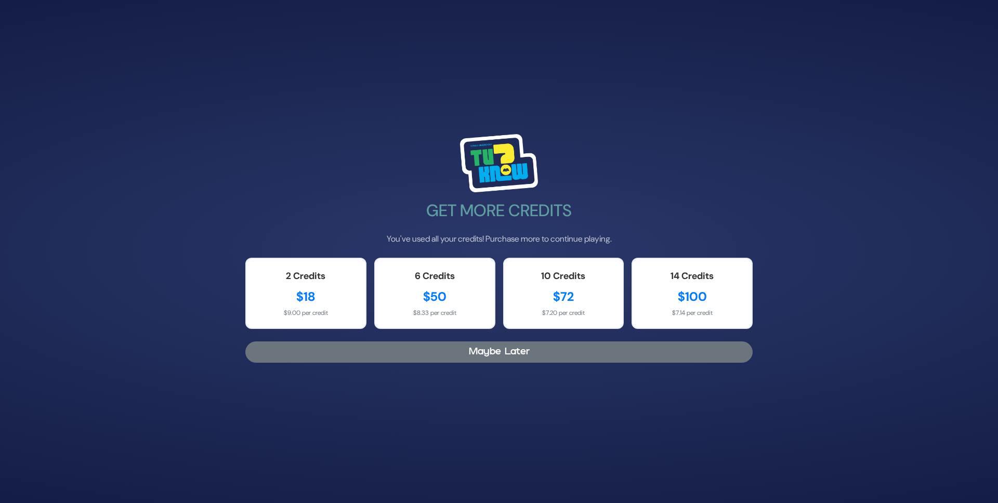
click at [434, 355] on button "Maybe Later" at bounding box center [499, 352] width 508 height 21
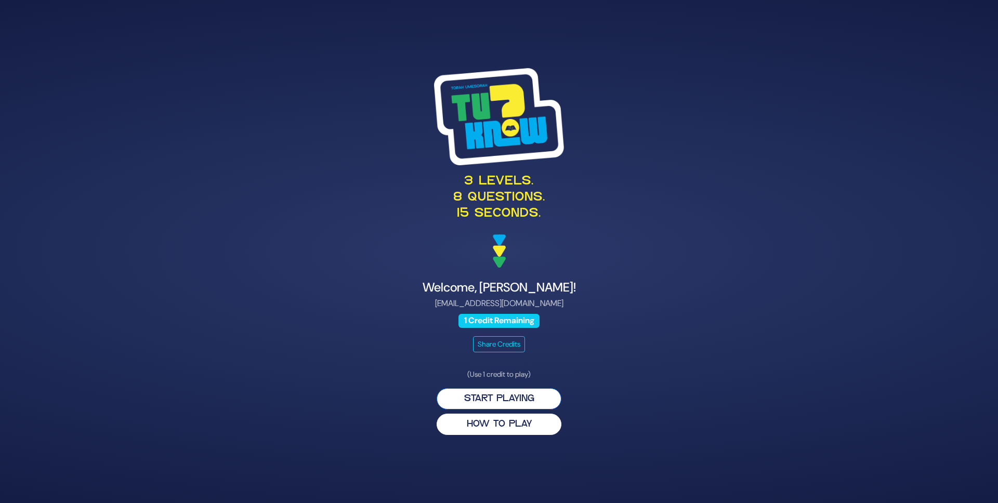
click at [526, 400] on button "Start Playing" at bounding box center [499, 398] width 125 height 21
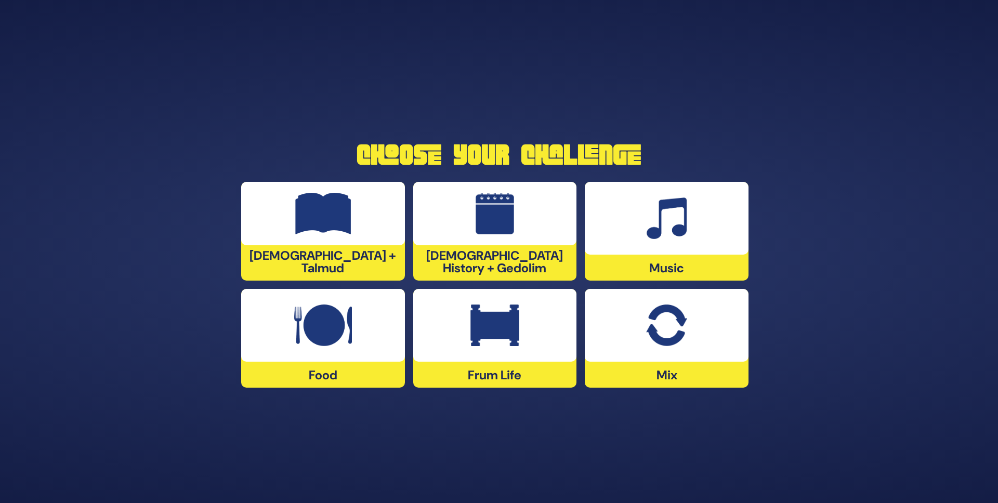
click at [492, 314] on img at bounding box center [495, 326] width 49 height 42
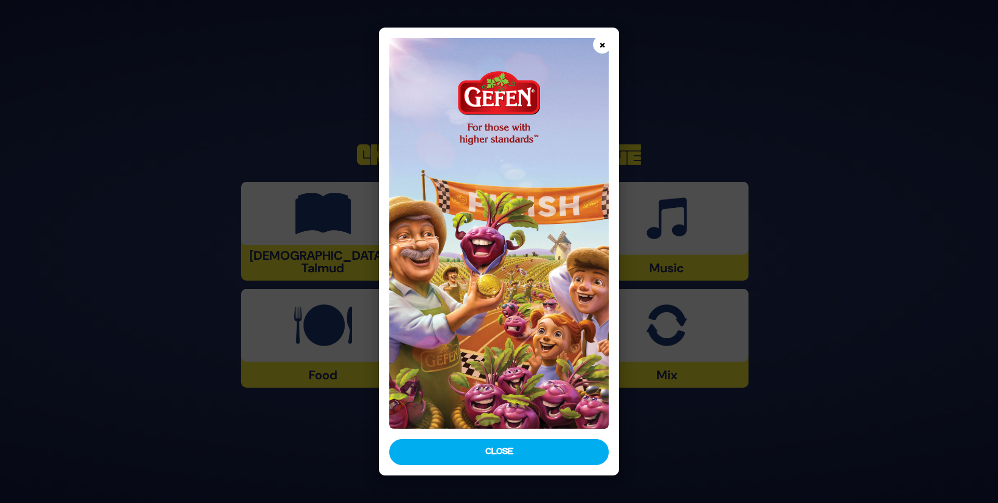
click at [596, 43] on button "×" at bounding box center [602, 44] width 18 height 18
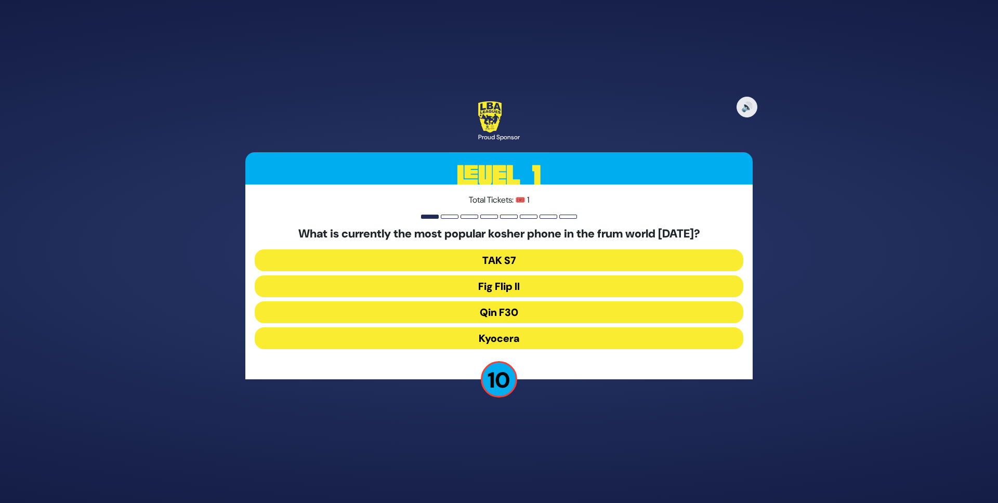
click at [496, 284] on button "Fig Flip II" at bounding box center [499, 287] width 489 height 22
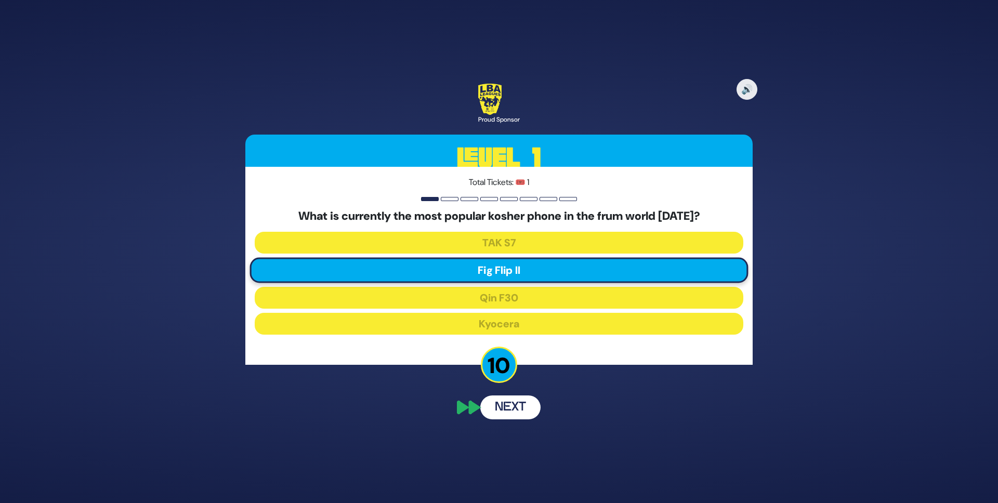
click at [498, 407] on button "Next" at bounding box center [510, 408] width 60 height 24
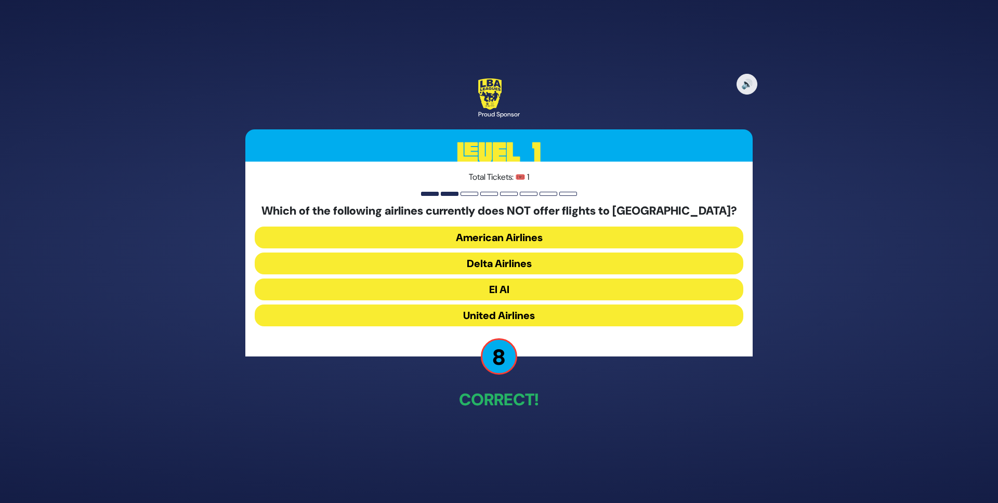
click at [476, 243] on button "American Airlines" at bounding box center [499, 238] width 489 height 22
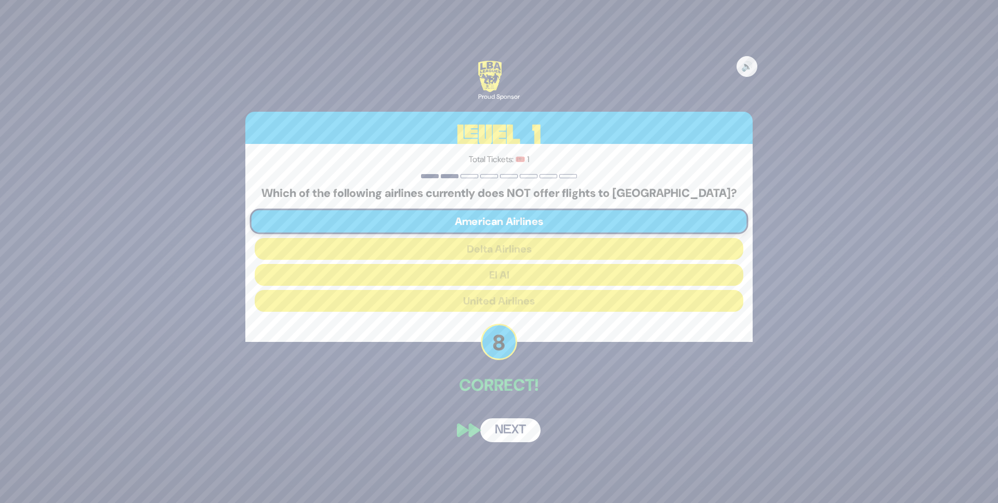
click at [514, 428] on button "Next" at bounding box center [510, 431] width 60 height 24
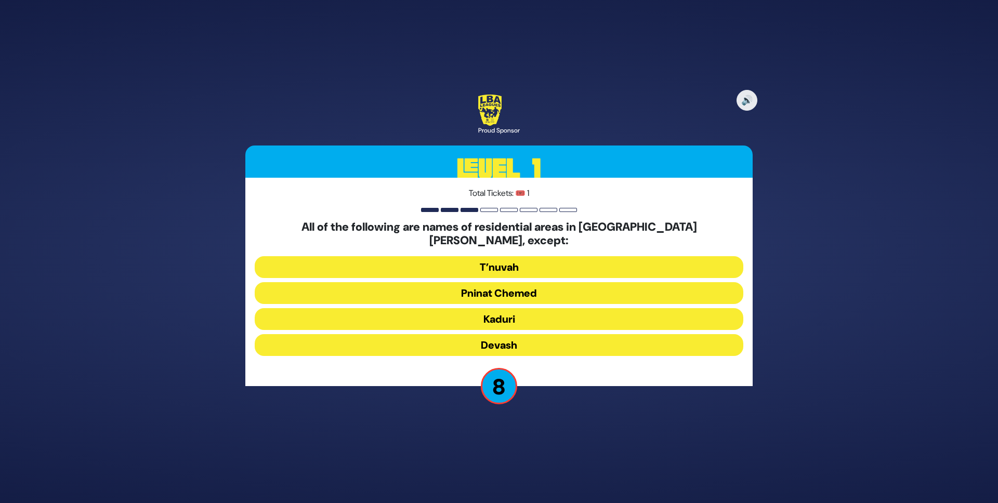
click at [501, 335] on button "Devash" at bounding box center [499, 345] width 489 height 22
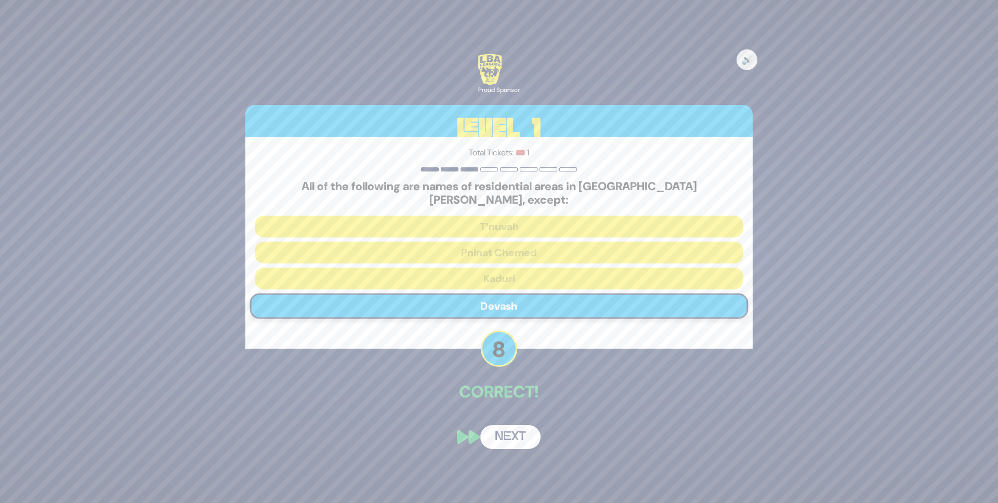
click at [513, 425] on button "Next" at bounding box center [510, 437] width 60 height 24
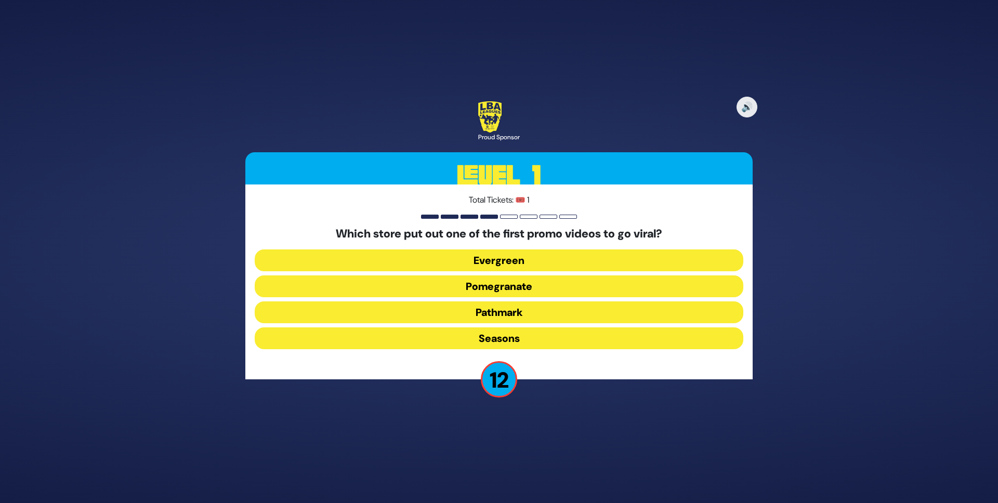
click at [509, 297] on div "Which store put out one of the first promo videos to go viral? Evergreen Pomegr…" at bounding box center [499, 290] width 489 height 126
click at [505, 291] on button "Pomegranate" at bounding box center [499, 287] width 489 height 22
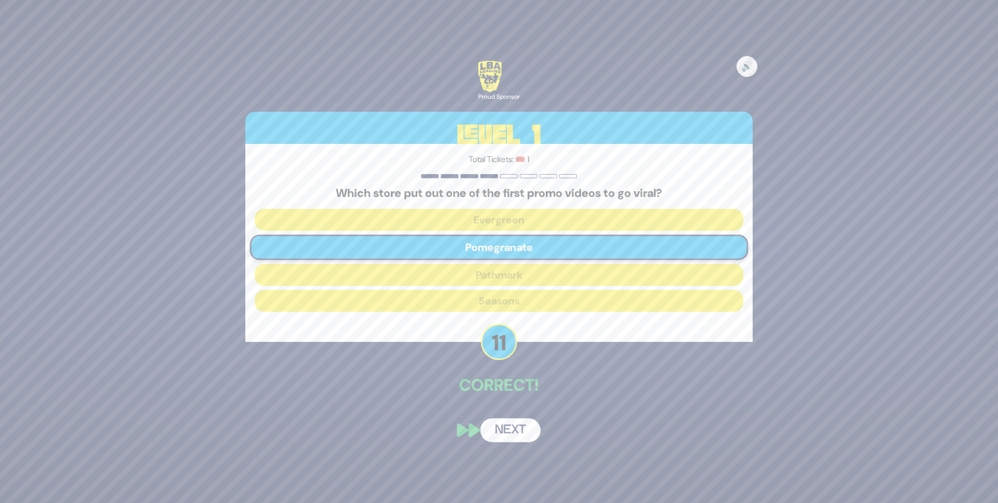
click at [519, 431] on button "Next" at bounding box center [510, 431] width 60 height 24
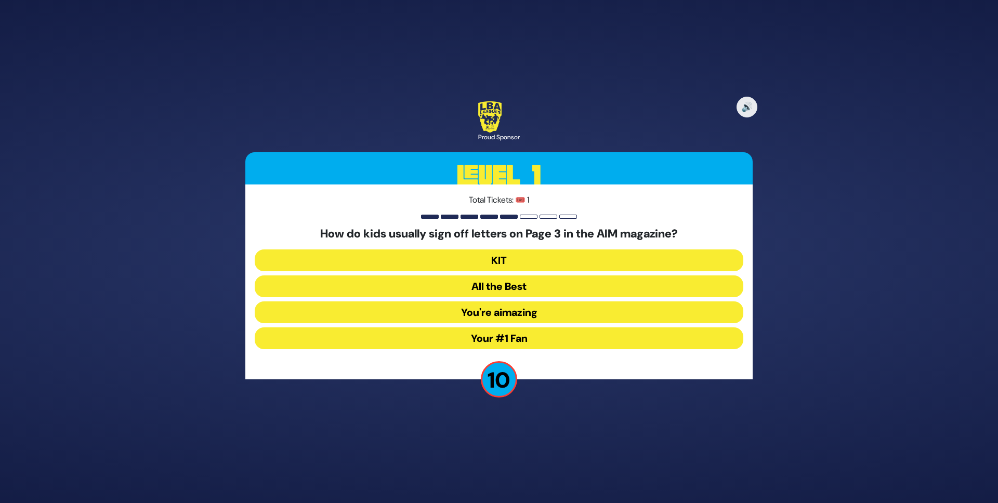
click at [499, 335] on button "Your #1 Fan" at bounding box center [499, 339] width 489 height 22
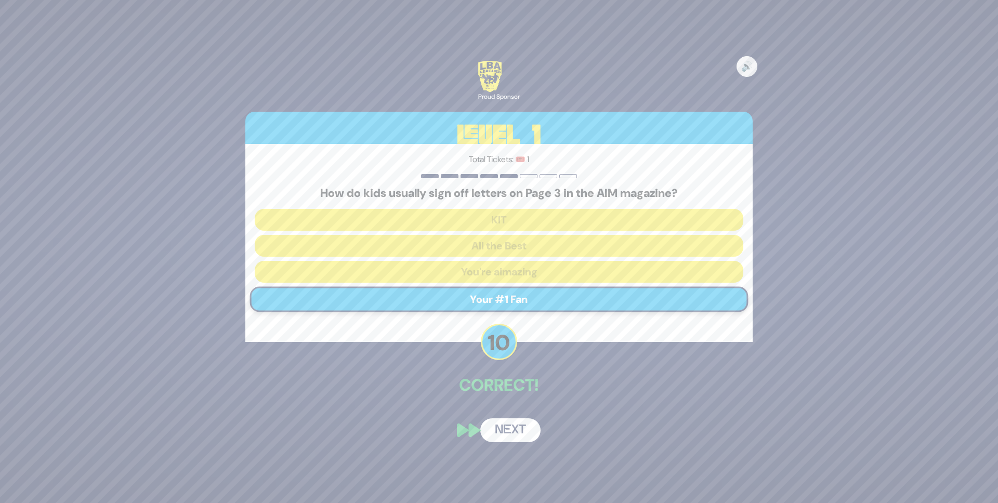
click at [509, 437] on button "Next" at bounding box center [510, 431] width 60 height 24
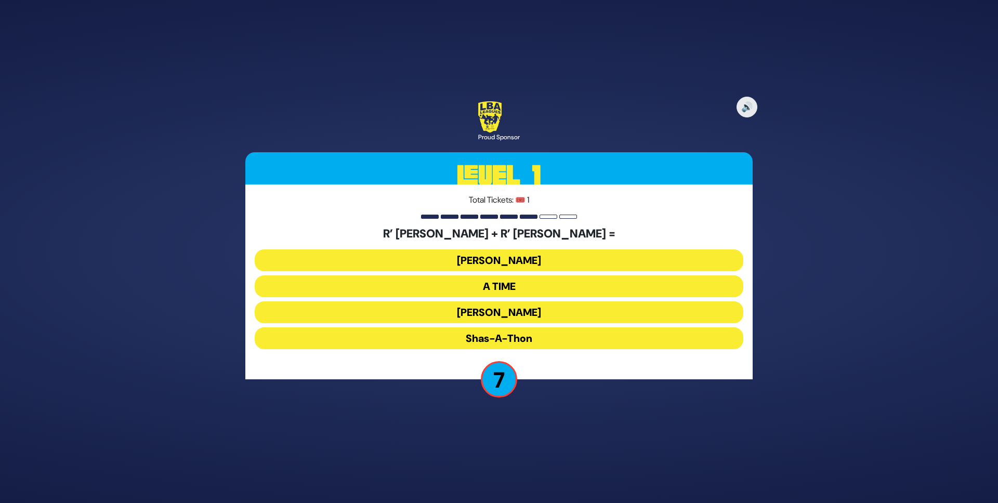
click at [525, 313] on button "Ohel Sarala" at bounding box center [499, 313] width 489 height 22
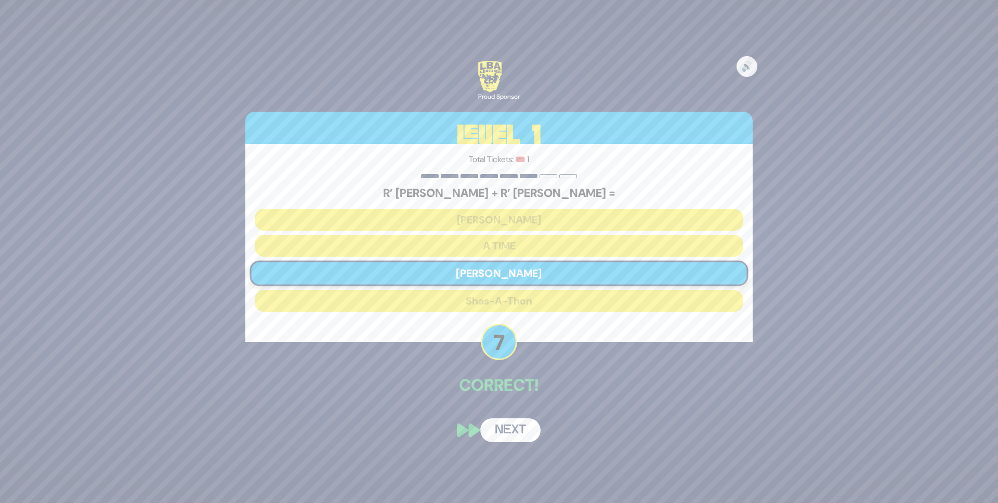
click at [532, 434] on button "Next" at bounding box center [510, 431] width 60 height 24
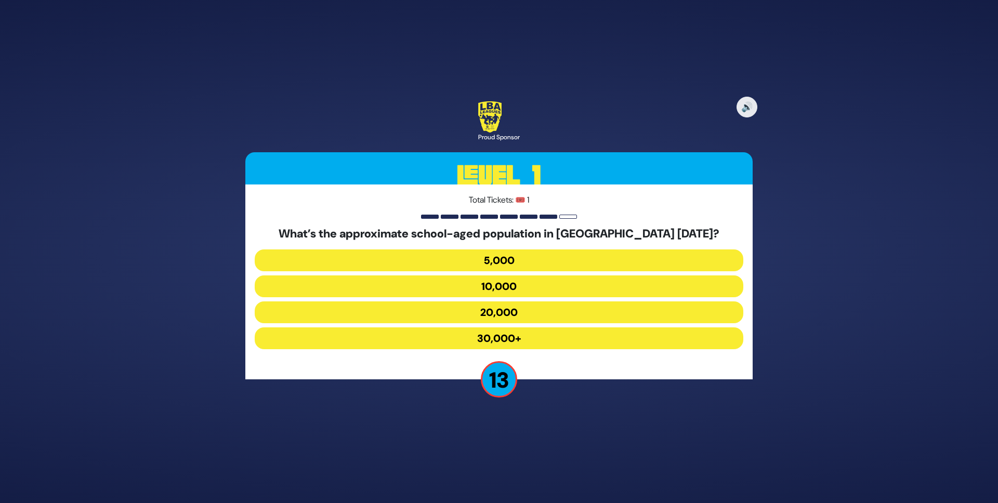
click at [518, 333] on button "30,000+" at bounding box center [499, 339] width 489 height 22
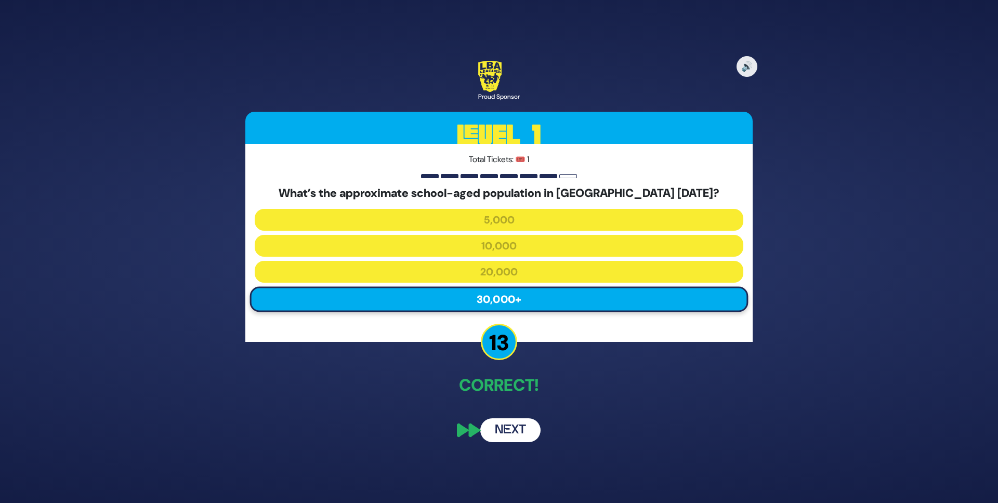
click at [525, 424] on button "Next" at bounding box center [510, 431] width 60 height 24
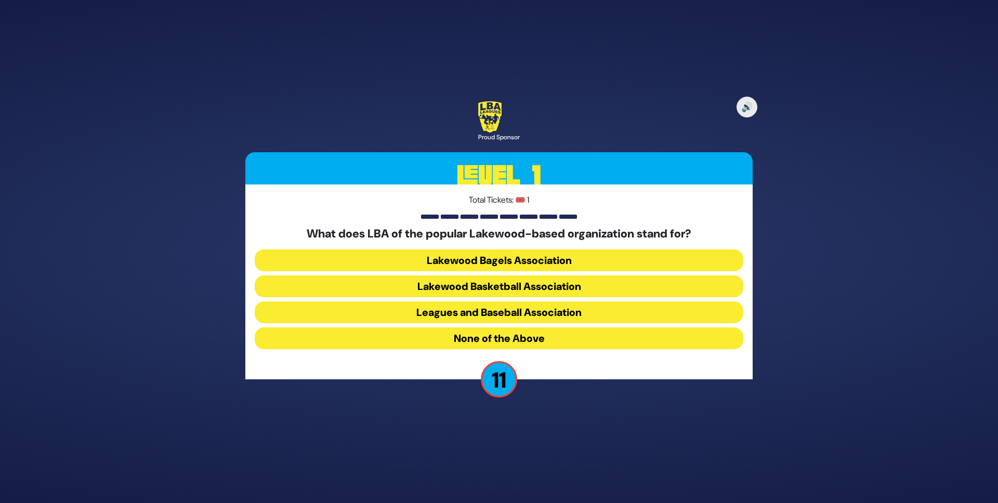
click at [512, 282] on button "Lakewood Basketball Association" at bounding box center [499, 287] width 489 height 22
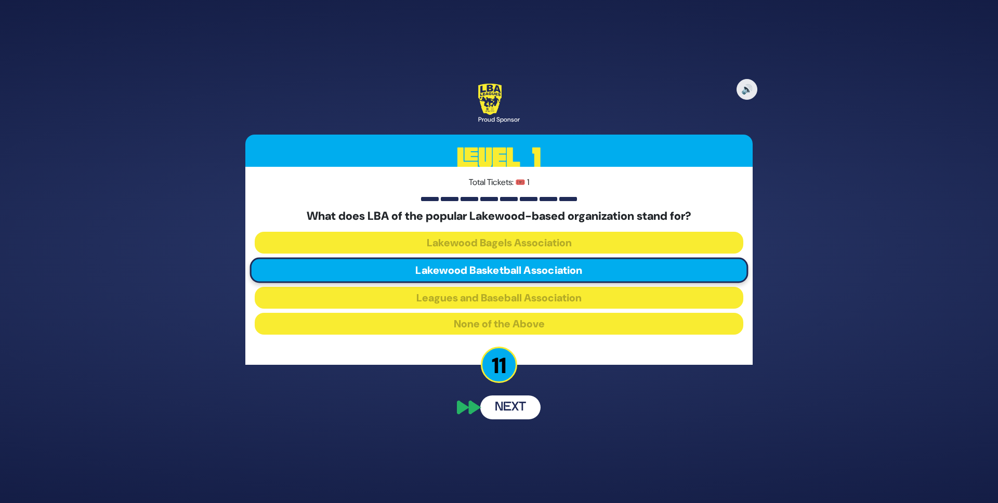
click at [494, 406] on button "Next" at bounding box center [510, 408] width 60 height 24
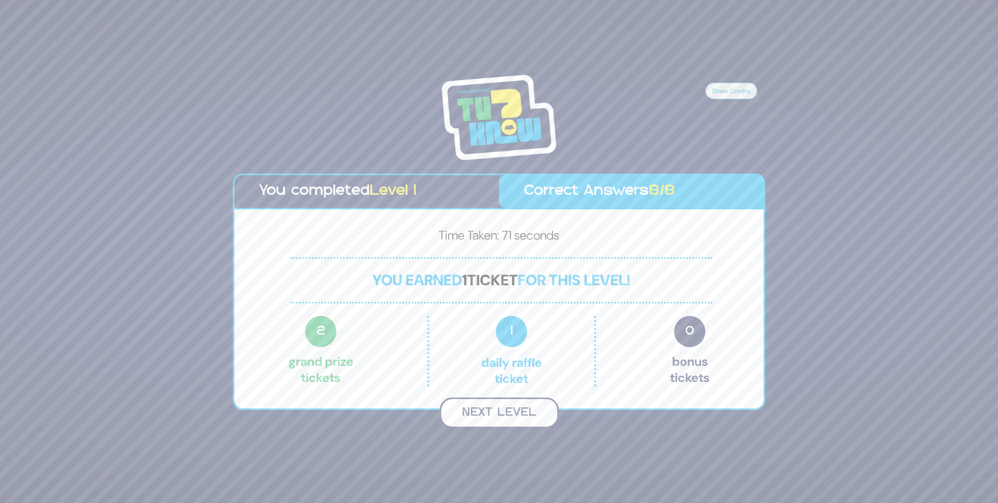
click at [493, 413] on button "Next Level" at bounding box center [499, 413] width 119 height 31
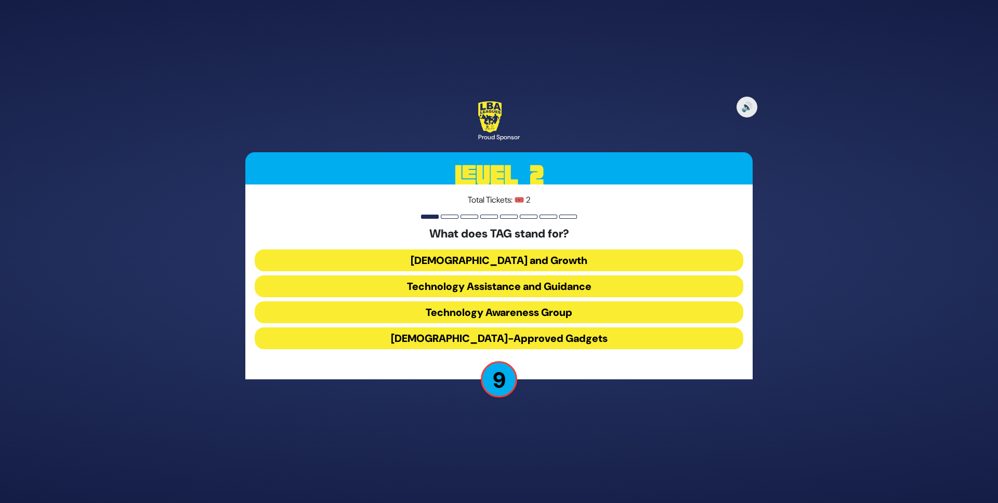
click at [486, 306] on button "Technology Awareness Group" at bounding box center [499, 313] width 489 height 22
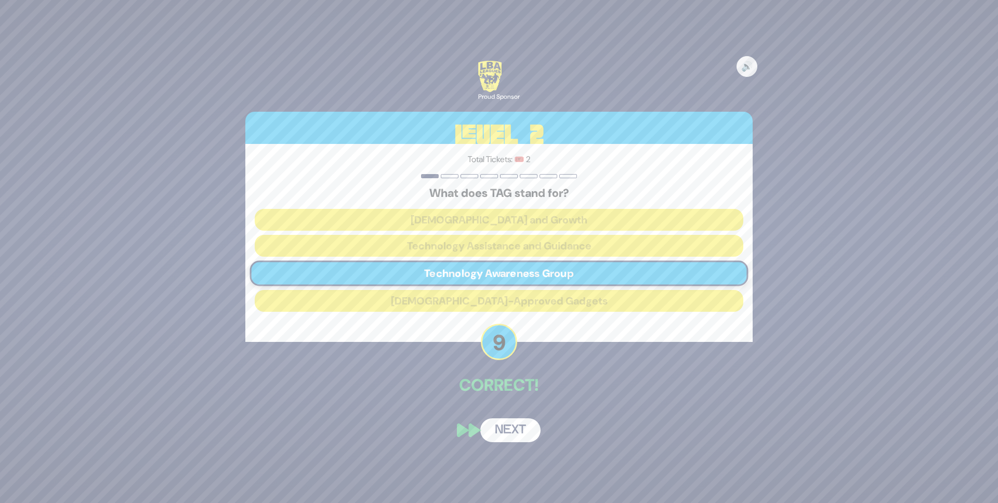
click at [523, 425] on button "Next" at bounding box center [510, 431] width 60 height 24
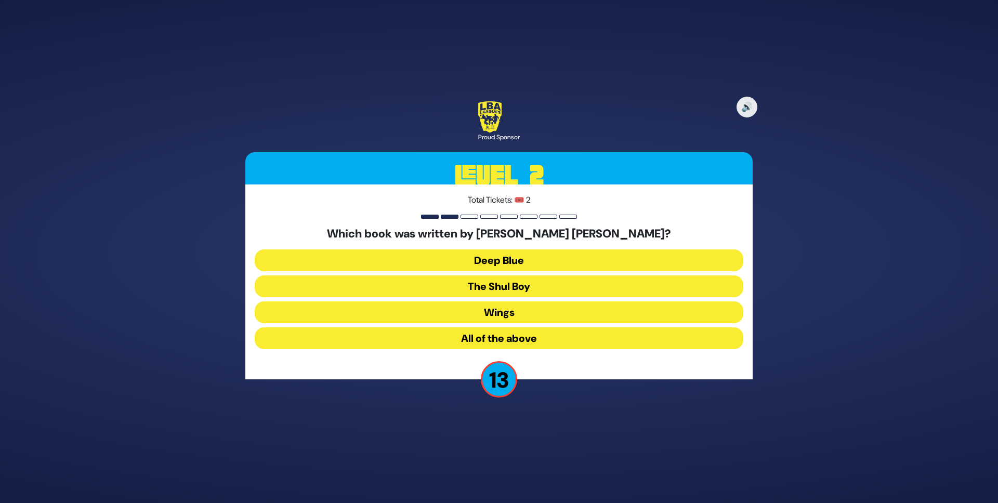
click at [513, 339] on button "All of the above" at bounding box center [499, 339] width 489 height 22
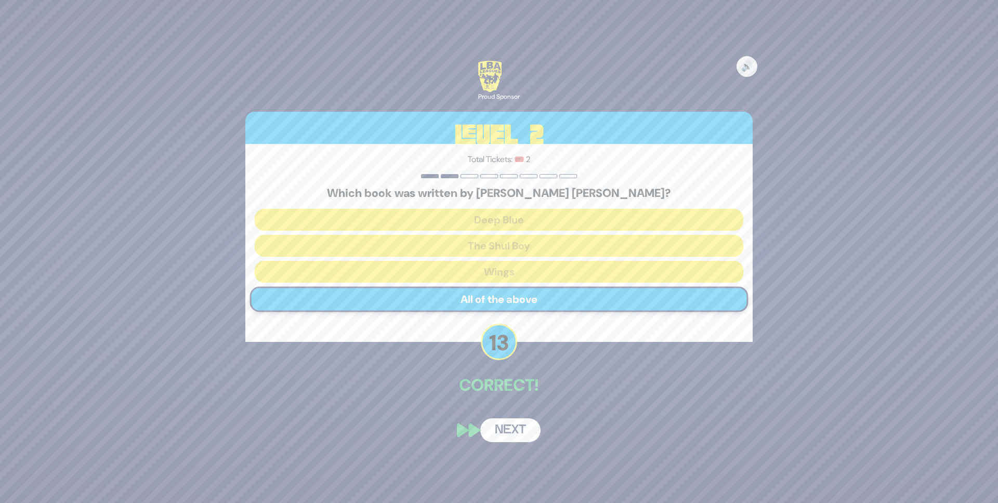
click at [522, 422] on button "Next" at bounding box center [510, 431] width 60 height 24
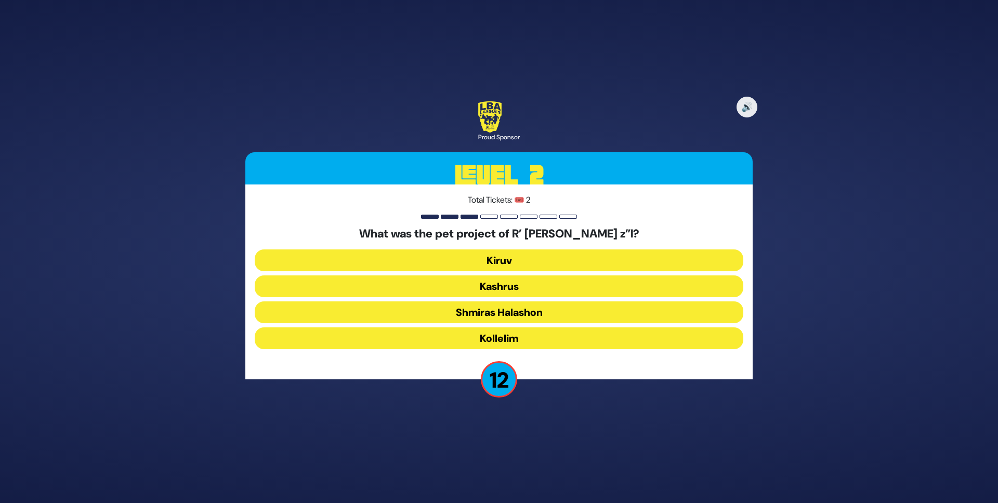
click at [506, 307] on button "Shmiras Halashon" at bounding box center [499, 313] width 489 height 22
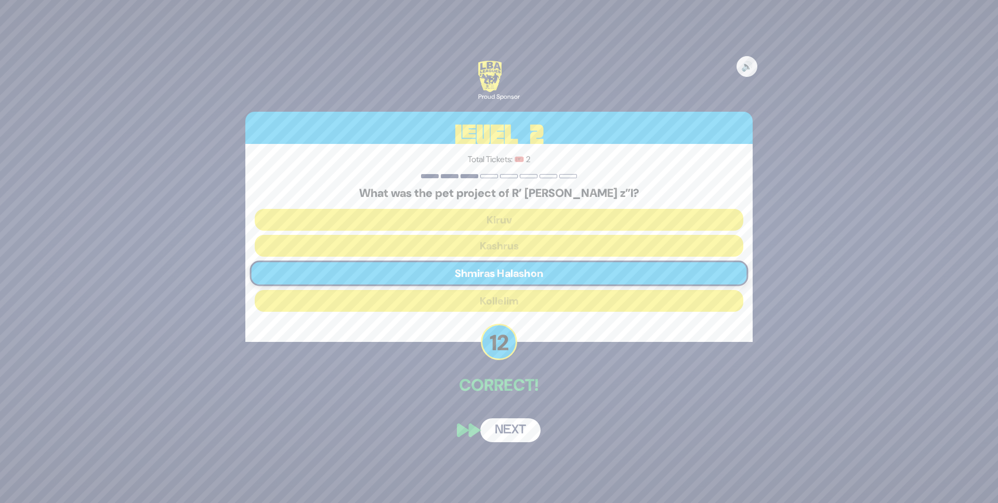
click at [517, 426] on button "Next" at bounding box center [510, 431] width 60 height 24
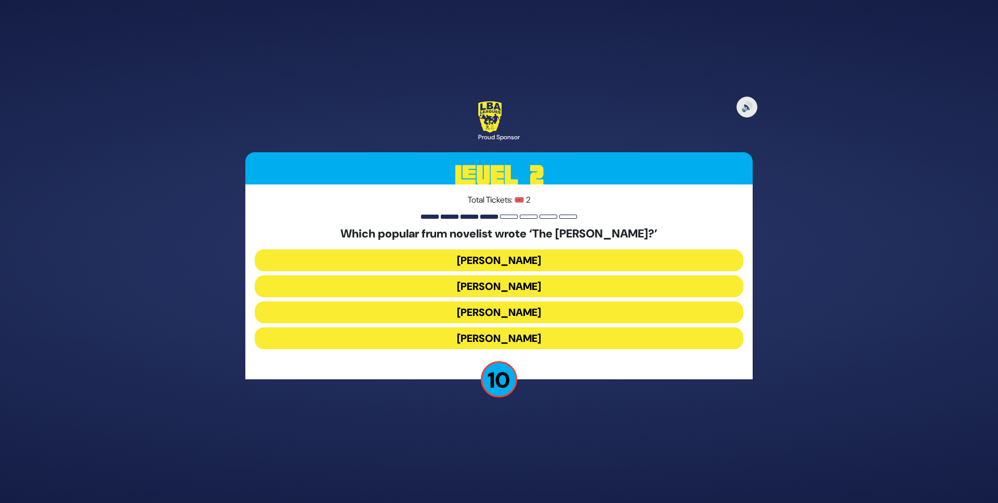
click at [492, 291] on button "Chaim Eliav" at bounding box center [499, 287] width 489 height 22
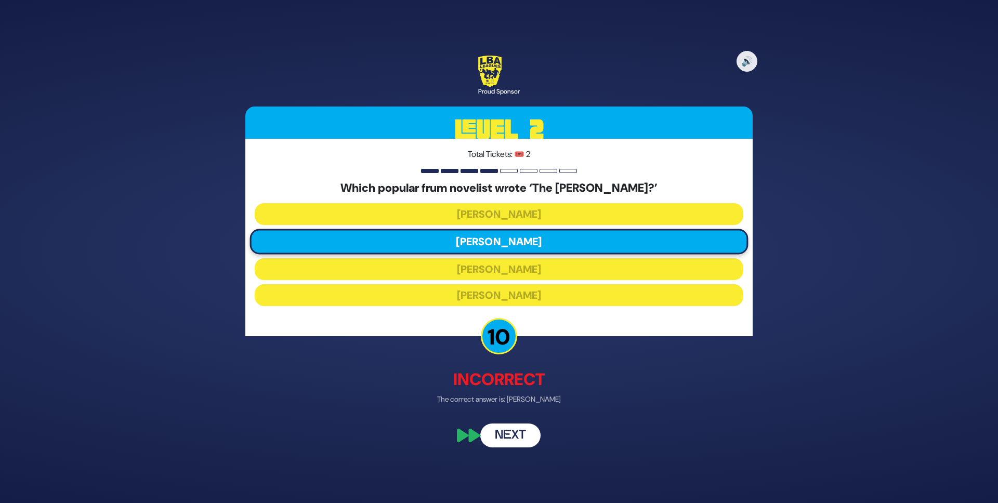
click at [517, 436] on button "Next" at bounding box center [510, 436] width 60 height 24
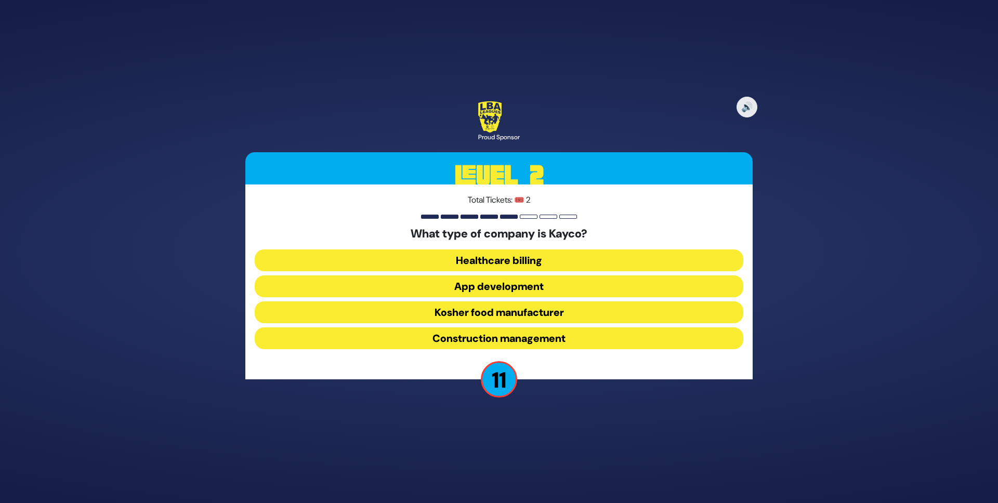
click at [513, 306] on button "Kosher food manufacturer" at bounding box center [499, 313] width 489 height 22
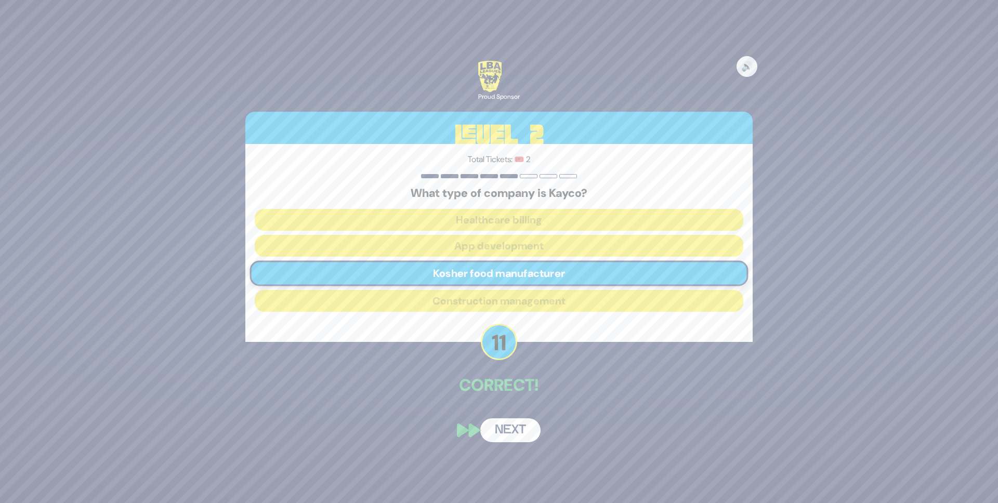
click at [516, 425] on button "Next" at bounding box center [510, 431] width 60 height 24
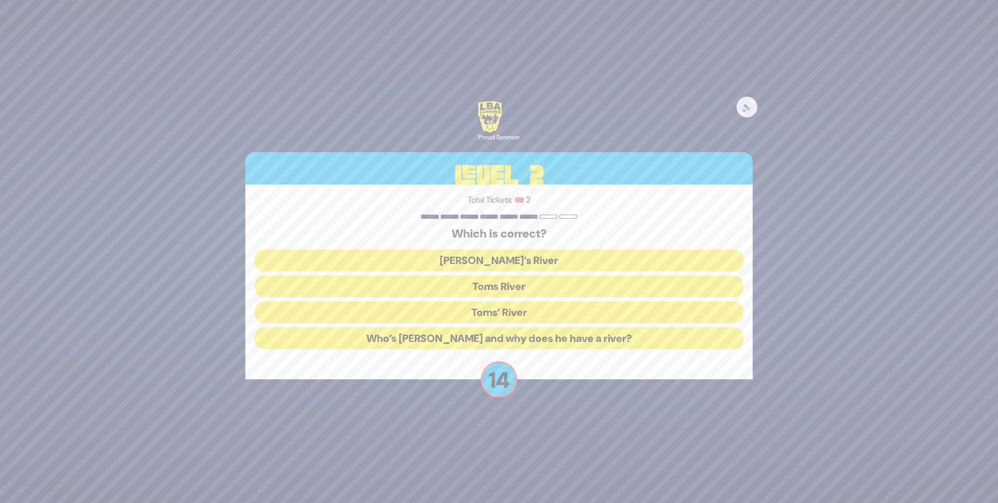
click at [511, 289] on button "Toms River" at bounding box center [499, 287] width 489 height 22
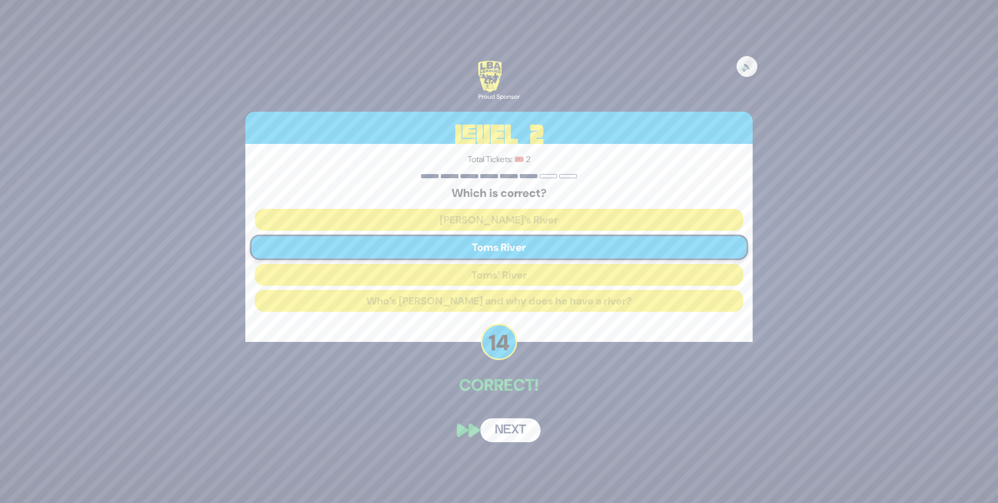
click at [514, 426] on button "Next" at bounding box center [510, 431] width 60 height 24
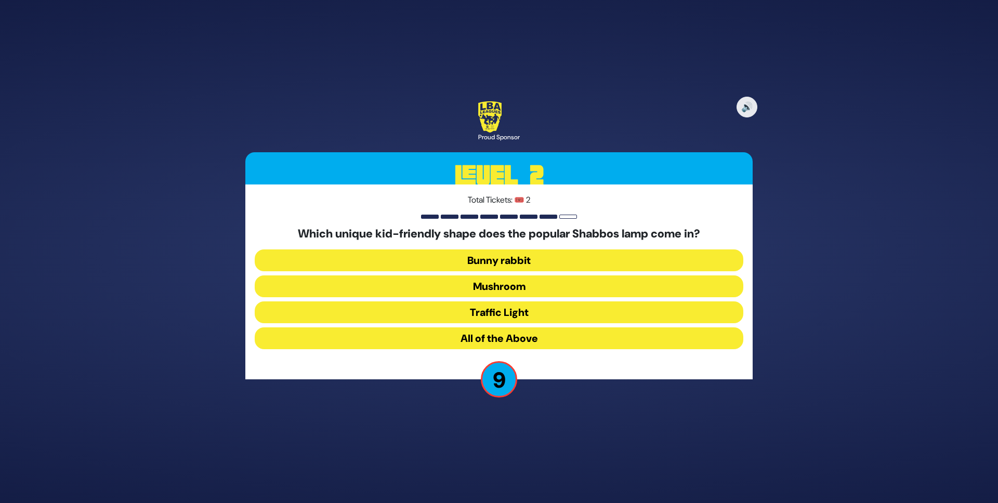
click at [504, 343] on button "All of the Above" at bounding box center [499, 339] width 489 height 22
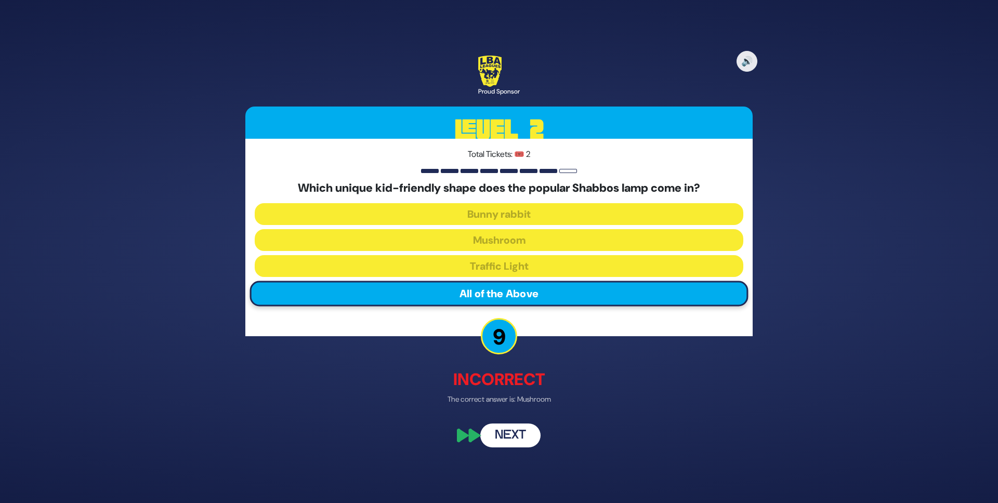
click at [518, 439] on button "Next" at bounding box center [510, 436] width 60 height 24
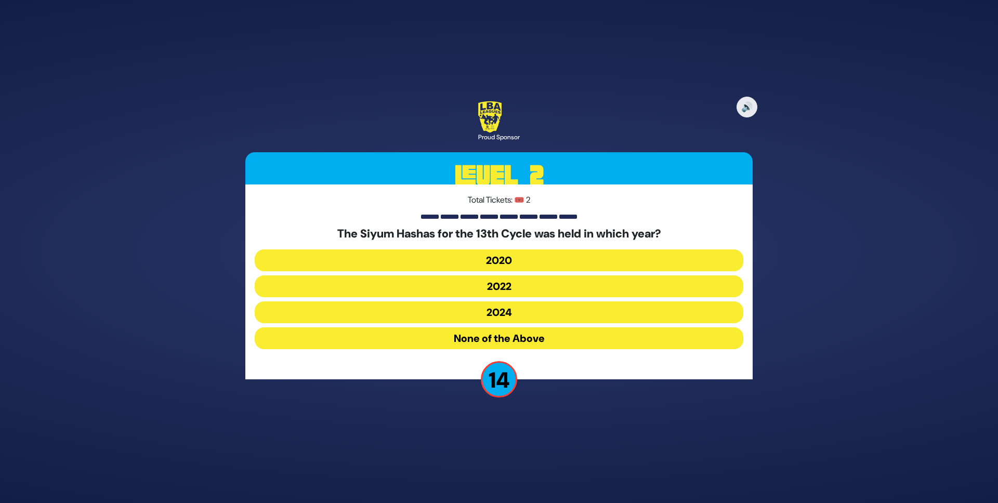
click at [507, 264] on button "2020" at bounding box center [499, 261] width 489 height 22
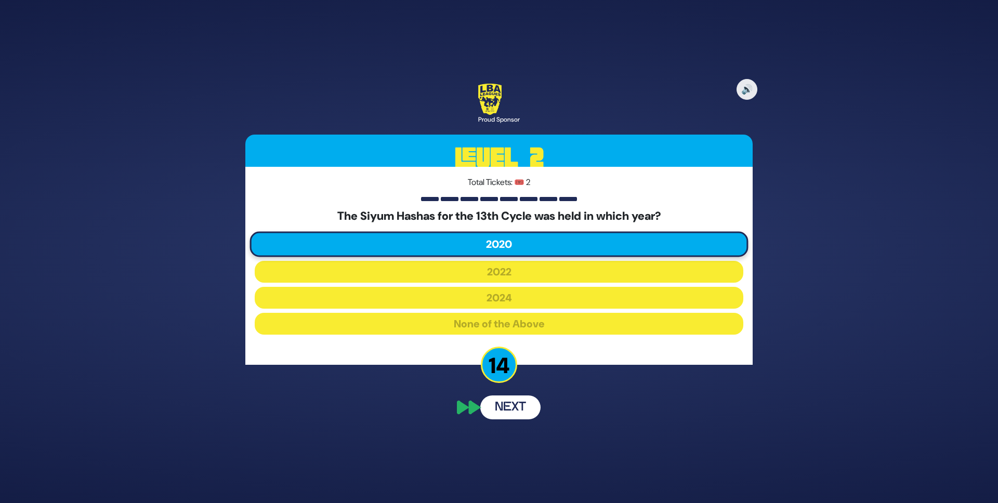
click at [517, 403] on button "Next" at bounding box center [510, 408] width 60 height 24
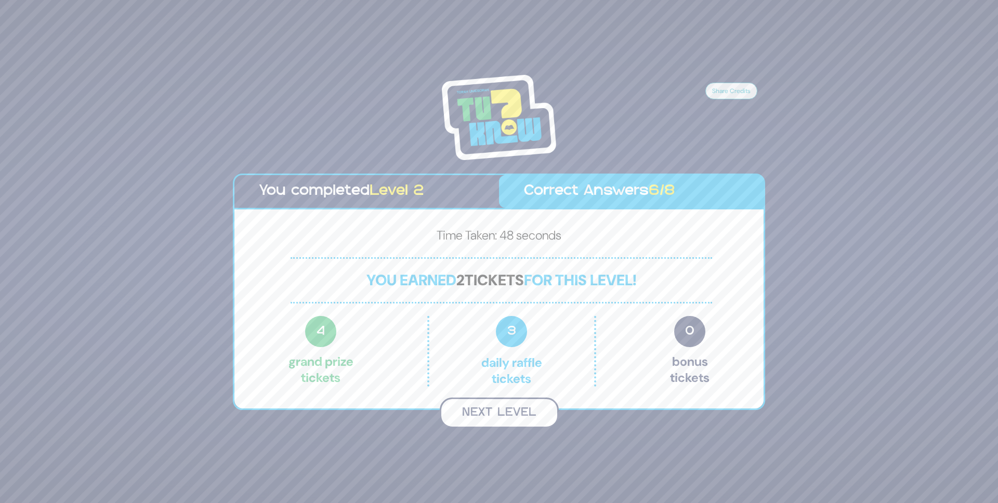
click at [516, 409] on button "Next Level" at bounding box center [499, 413] width 119 height 31
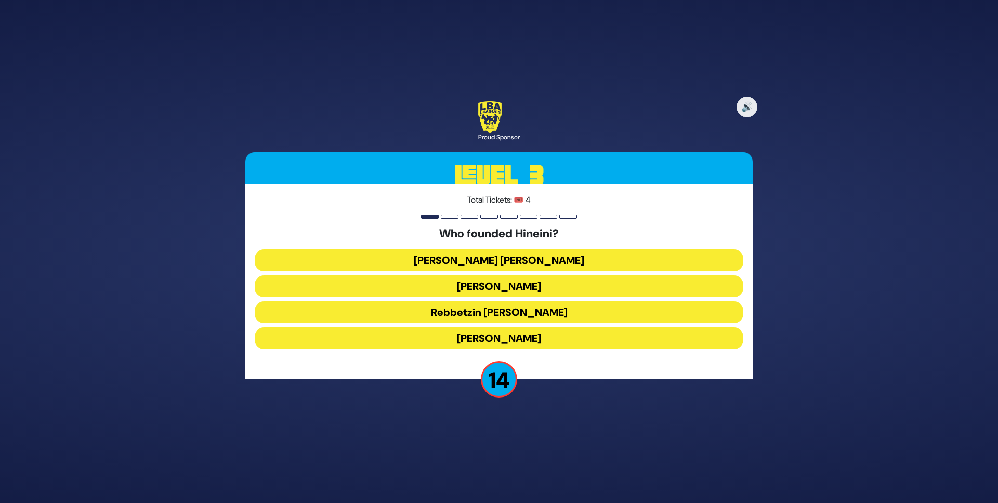
click at [518, 291] on button "Rebbetzin Esther Jungreis" at bounding box center [499, 287] width 489 height 22
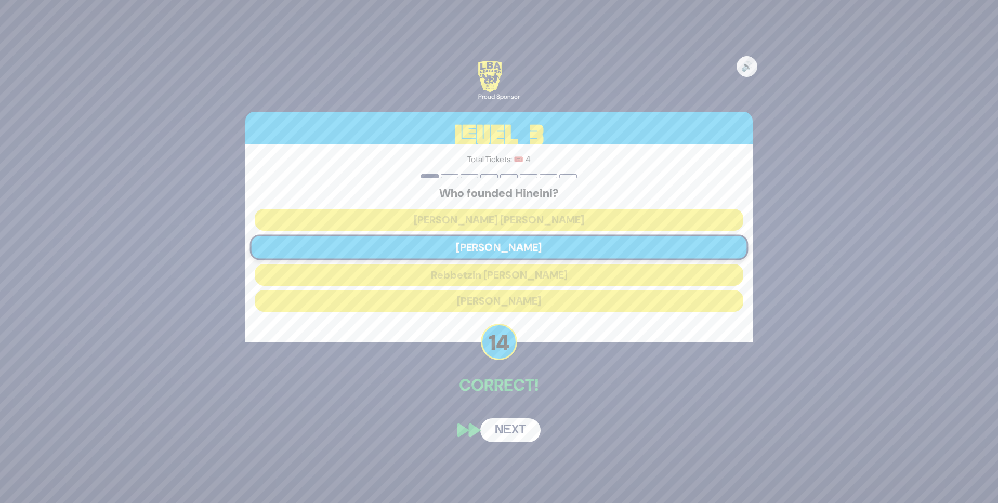
click at [513, 435] on button "Next" at bounding box center [510, 431] width 60 height 24
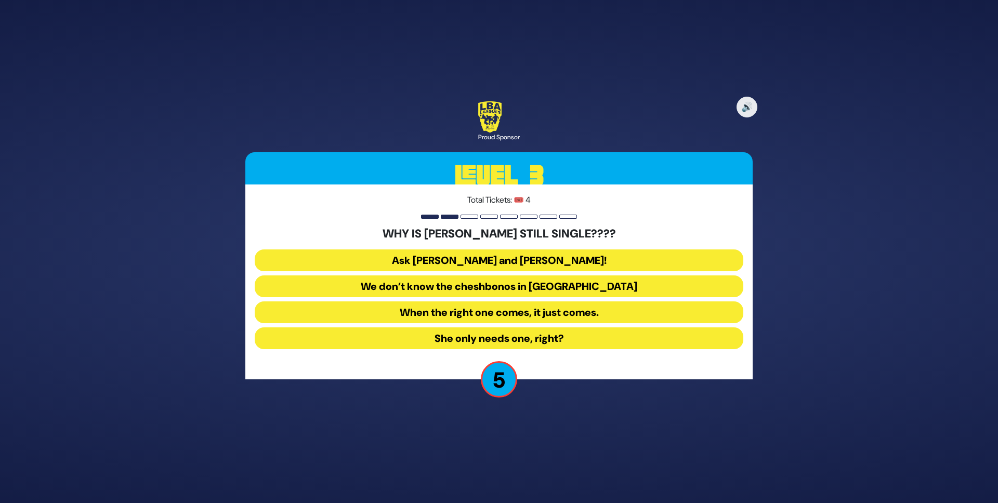
click at [503, 268] on button "Ask Bracha Stein and Chani Judowitz!" at bounding box center [499, 261] width 489 height 22
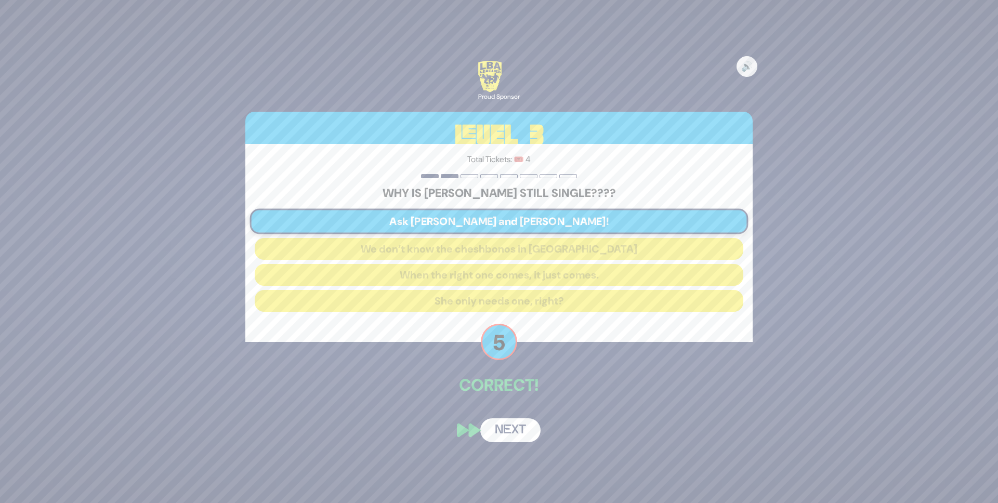
click at [512, 425] on button "Next" at bounding box center [510, 431] width 60 height 24
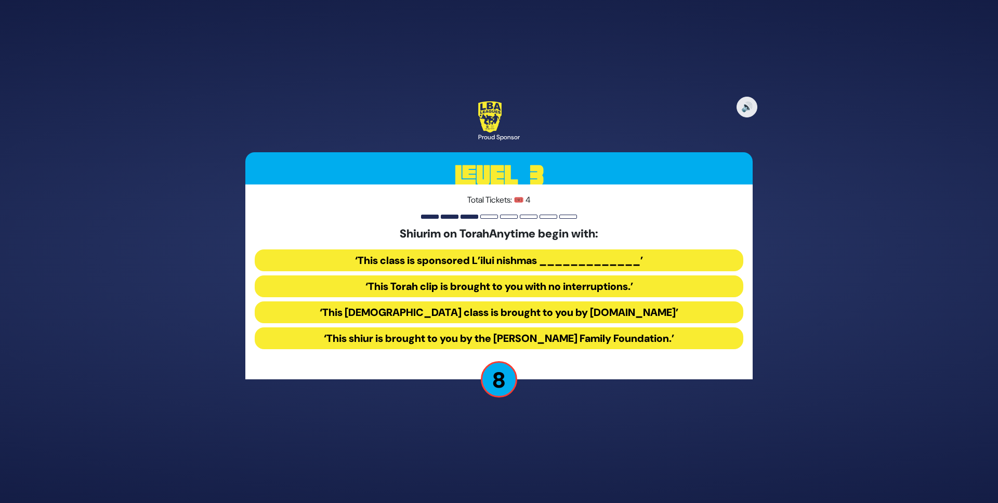
click at [509, 314] on button "‘This Torah class is brought to you by TorahAnytime.com’" at bounding box center [499, 313] width 489 height 22
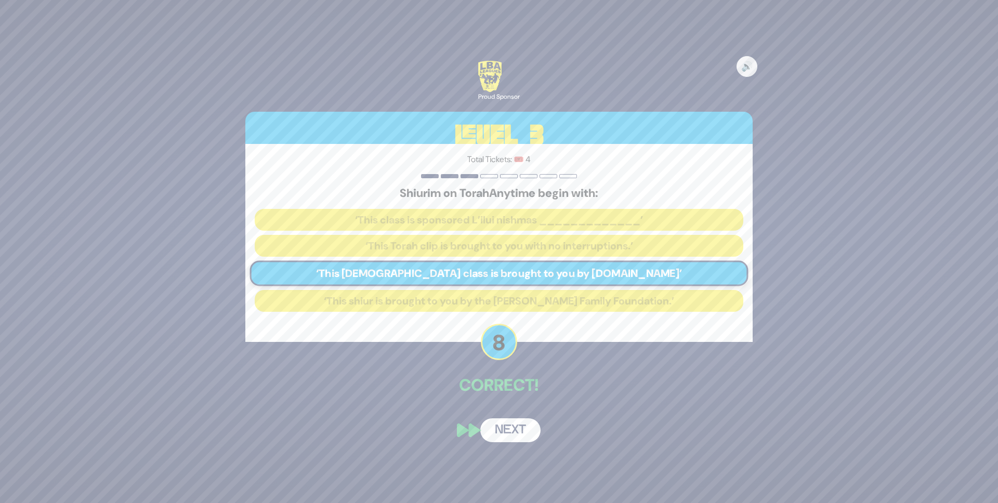
click at [517, 436] on button "Next" at bounding box center [510, 431] width 60 height 24
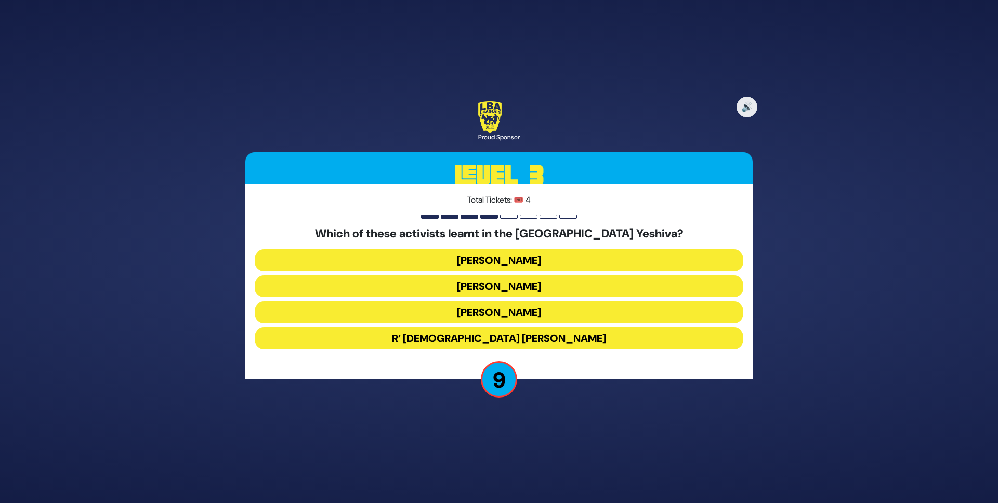
click at [476, 290] on button "Malcolm Hoenline" at bounding box center [499, 287] width 489 height 22
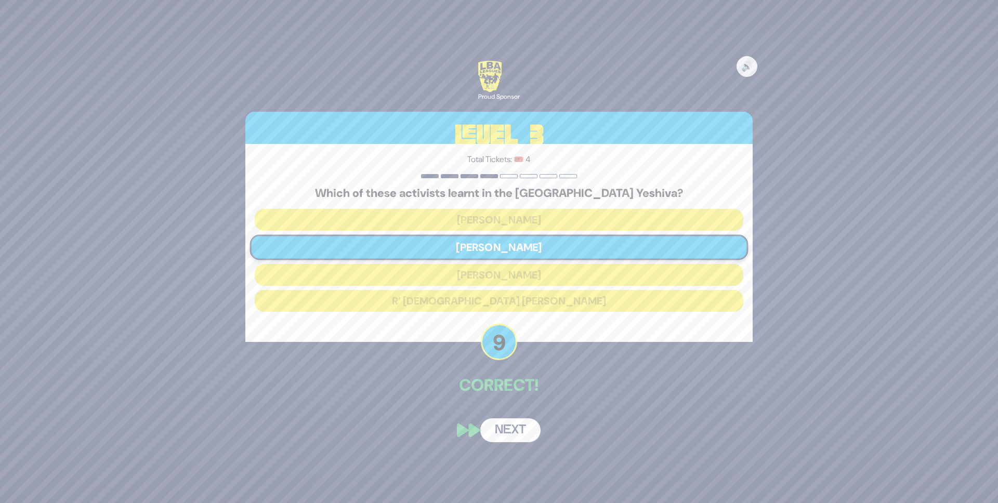
click at [517, 437] on button "Next" at bounding box center [510, 431] width 60 height 24
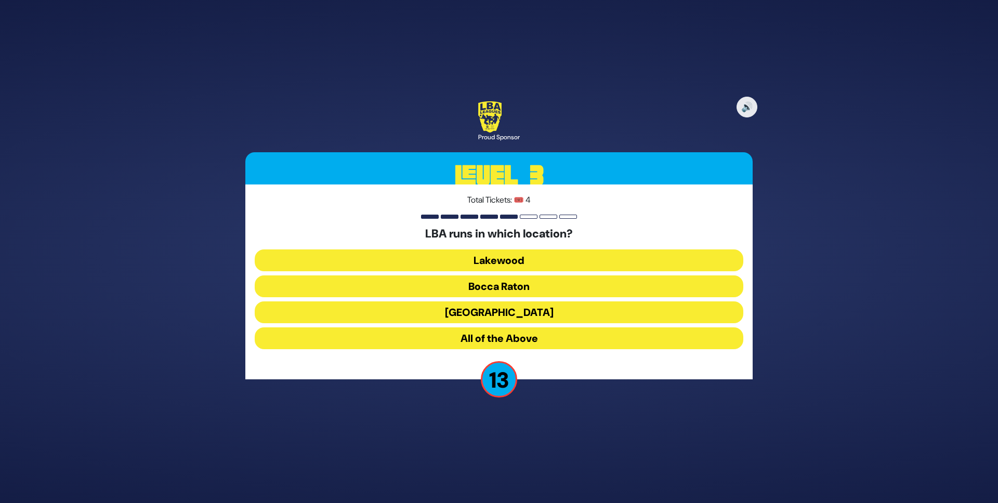
click at [493, 340] on button "All of the Above" at bounding box center [499, 339] width 489 height 22
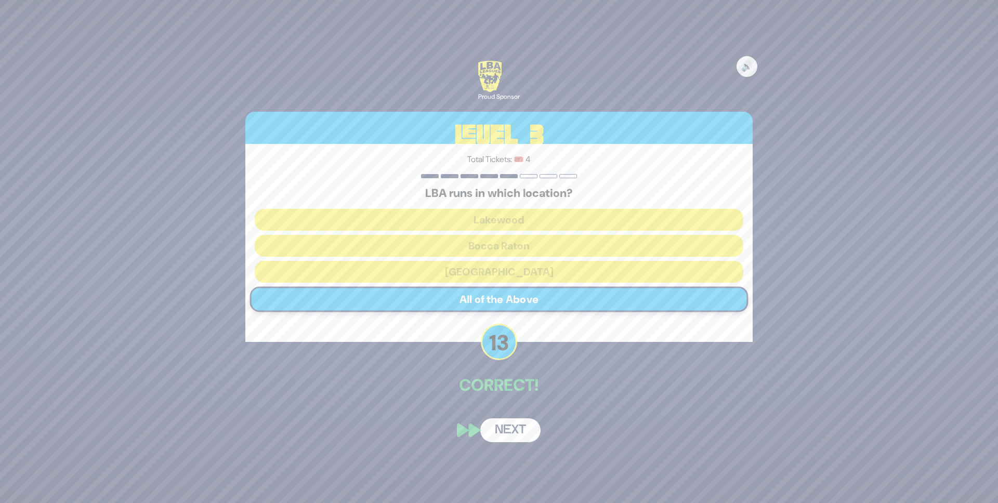
click at [508, 423] on button "Next" at bounding box center [510, 431] width 60 height 24
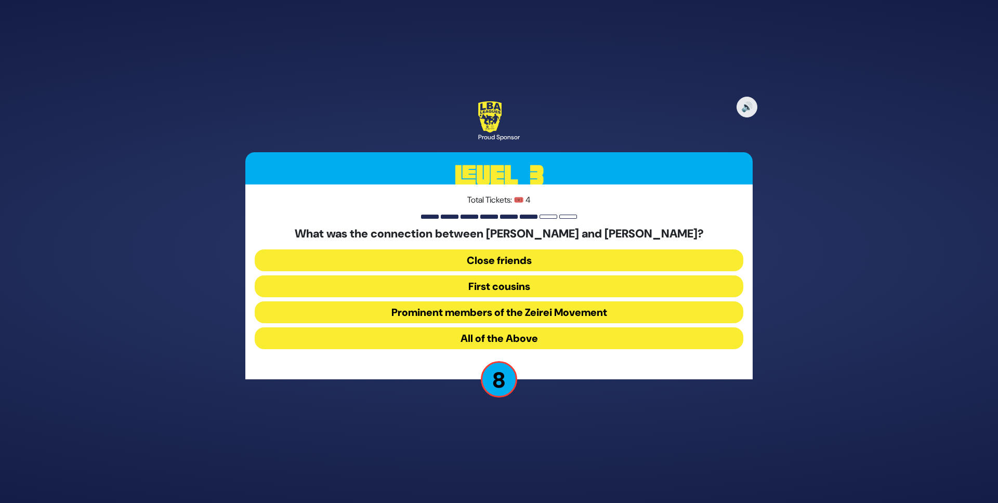
click at [495, 346] on button "All of the Above" at bounding box center [499, 339] width 489 height 22
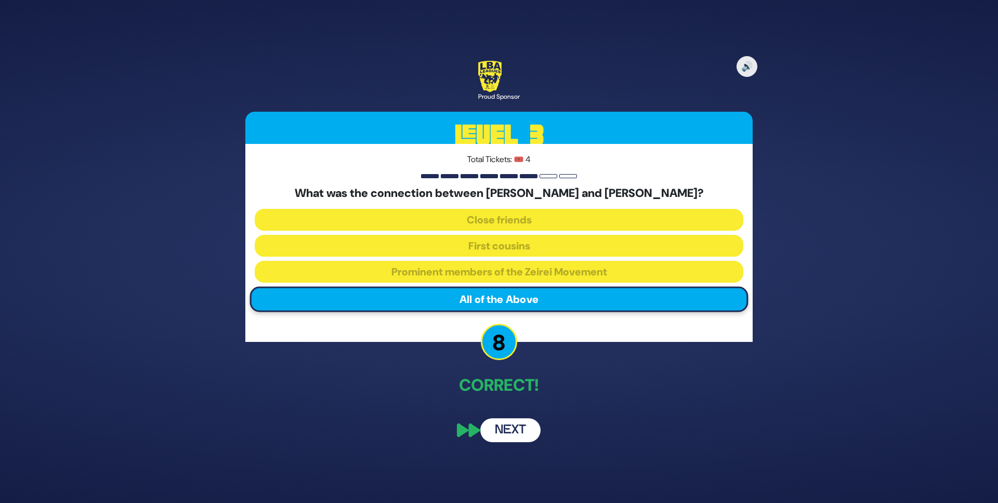
click at [526, 431] on button "Next" at bounding box center [510, 431] width 60 height 24
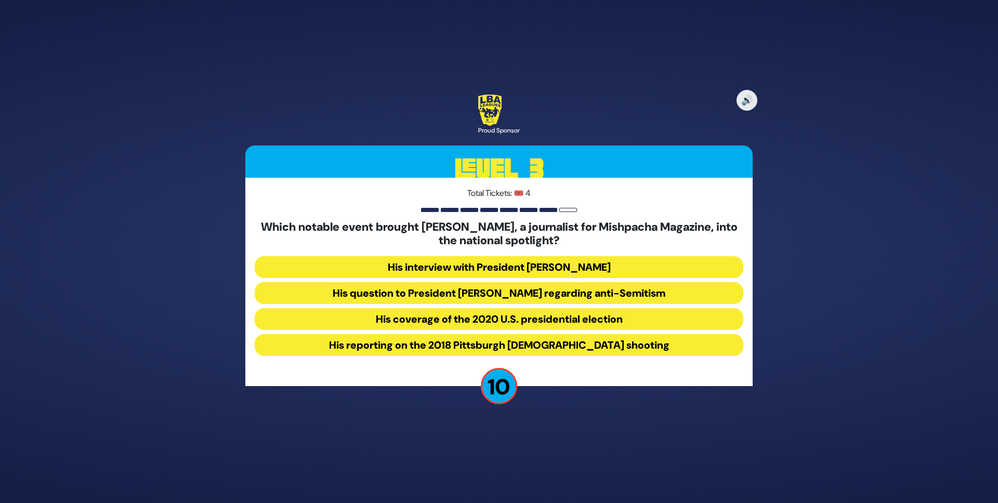
click at [555, 295] on button "His question to President Donald Trump regarding anti-Semitism" at bounding box center [499, 293] width 489 height 22
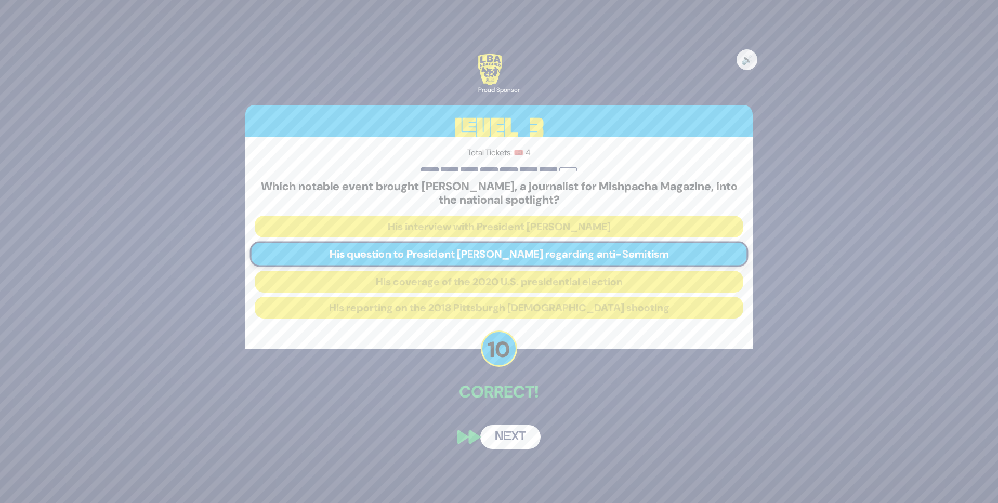
click at [518, 441] on button "Next" at bounding box center [510, 437] width 60 height 24
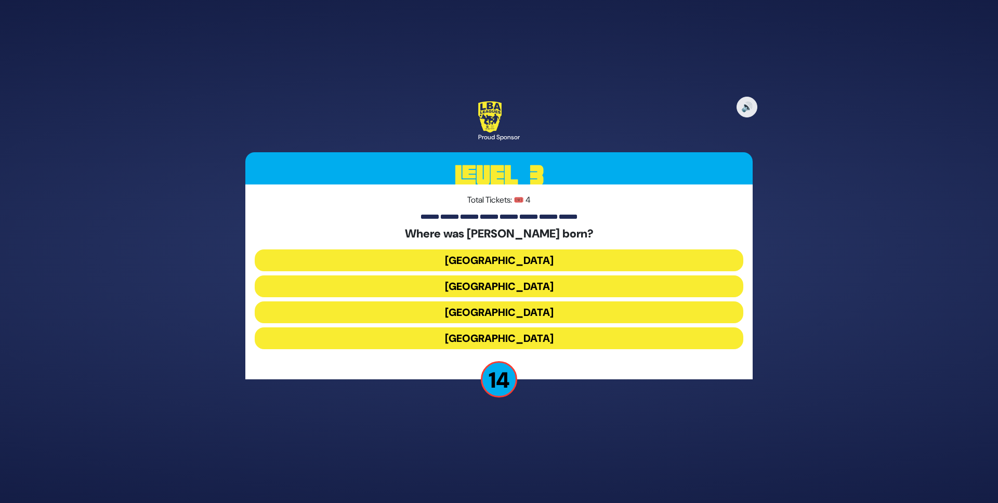
click at [511, 317] on button "Vienna" at bounding box center [499, 313] width 489 height 22
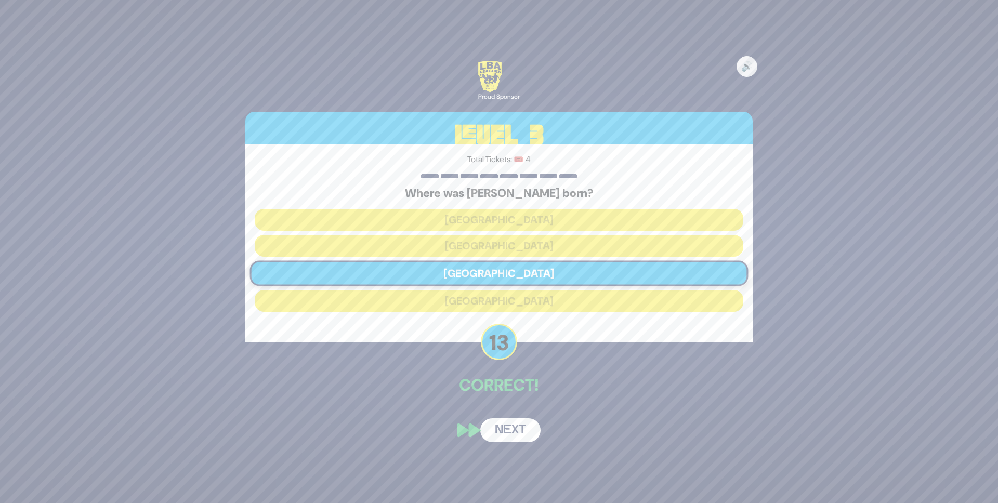
click at [512, 424] on button "Next" at bounding box center [510, 431] width 60 height 24
